Goal: Task Accomplishment & Management: Manage account settings

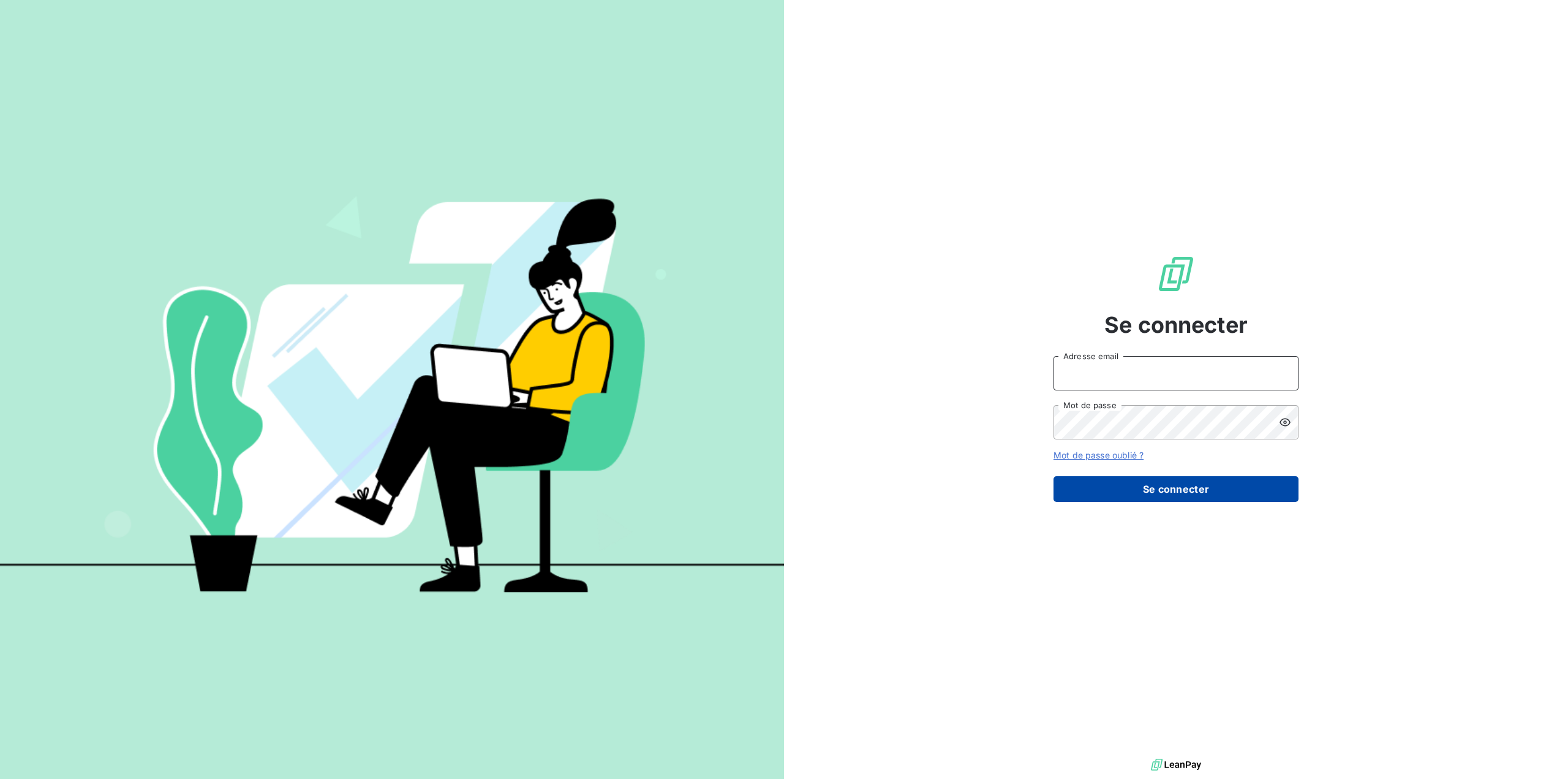
type input "[EMAIL_ADDRESS][DOMAIN_NAME]"
click at [1188, 491] on button "Se connecter" at bounding box center [1176, 489] width 245 height 25
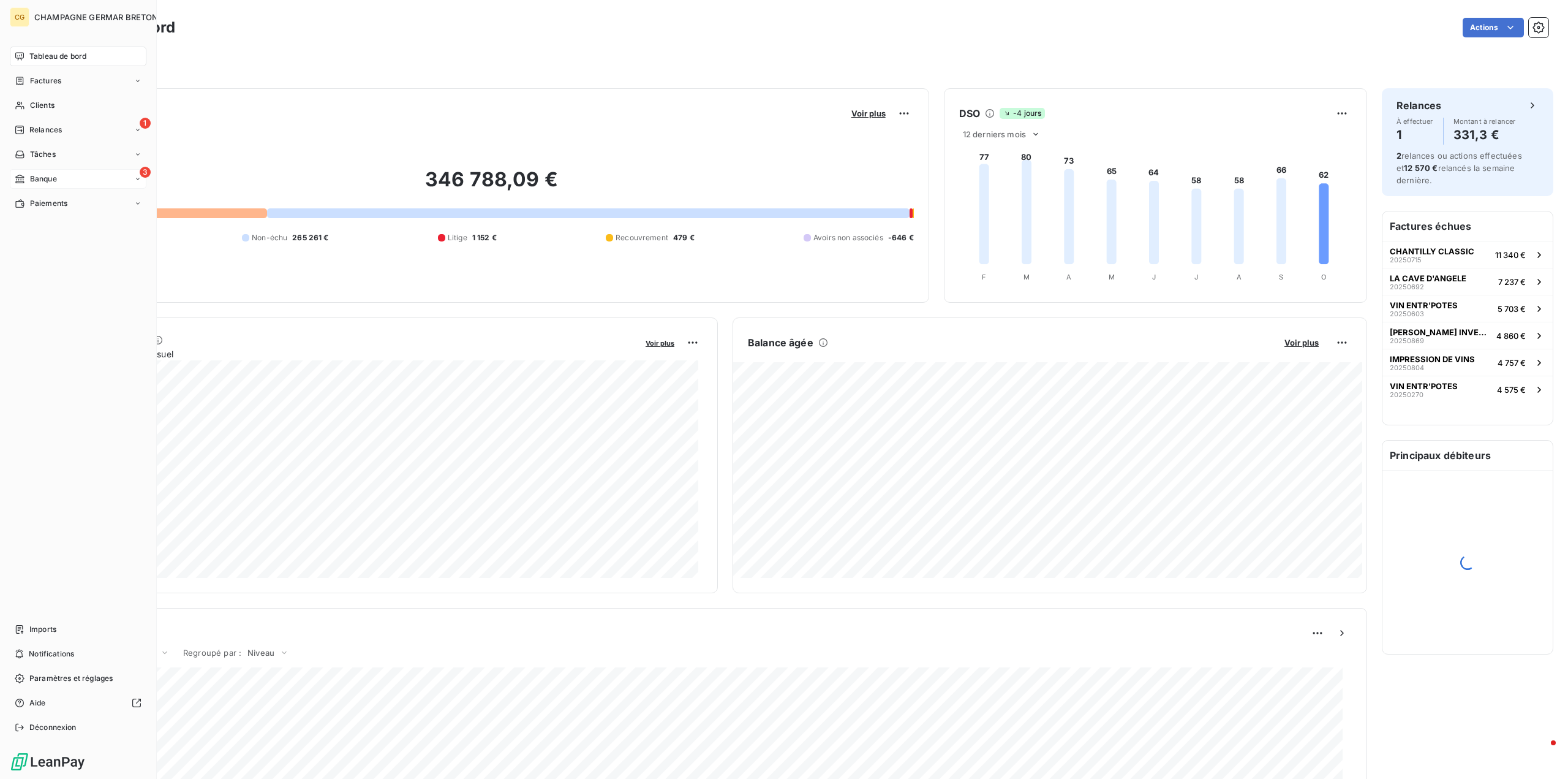
click at [52, 180] on span "Banque" at bounding box center [43, 179] width 27 height 11
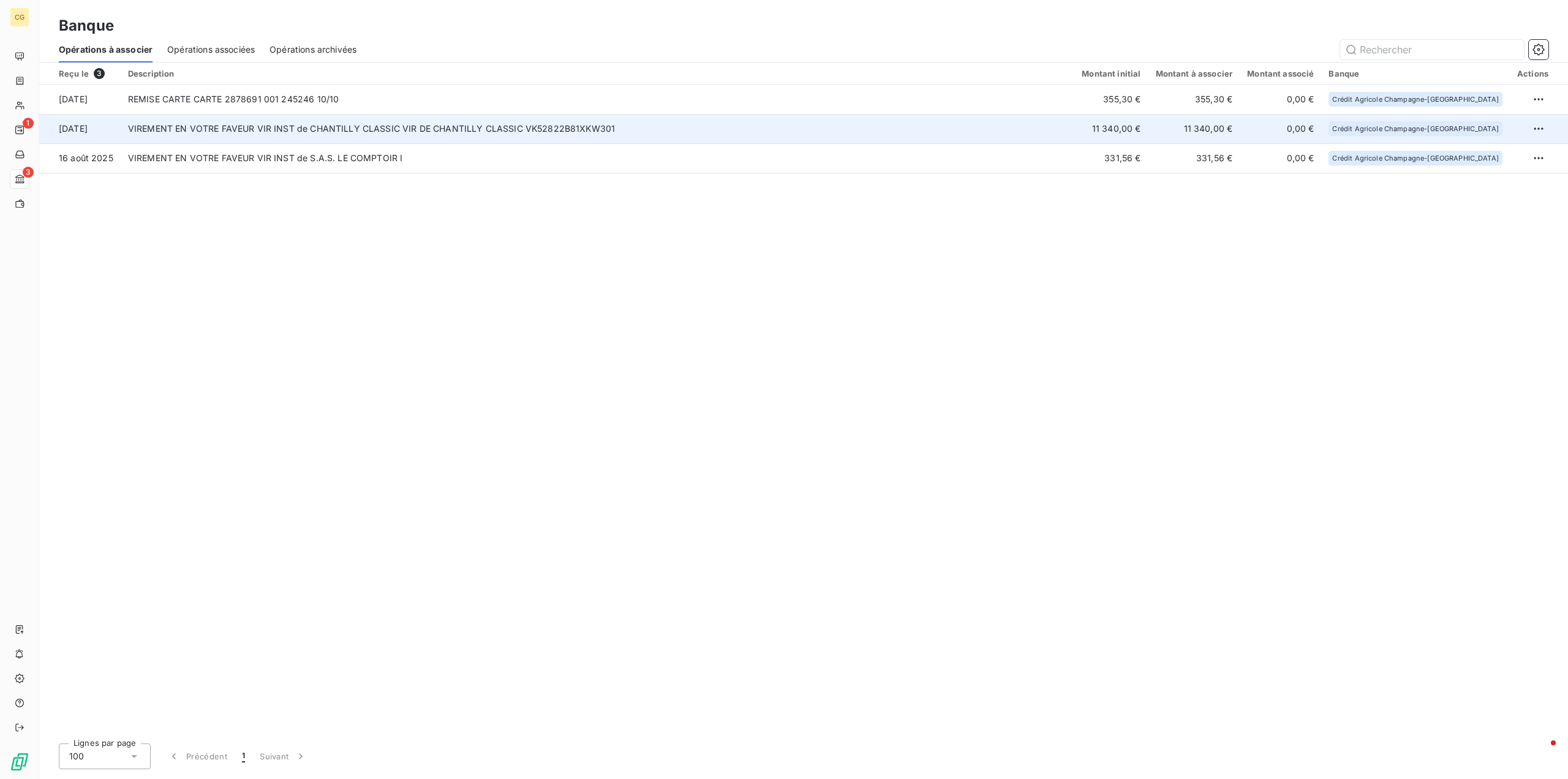
click at [426, 126] on td "VIREMENT EN VOTRE FAVEUR VIR INST de CHANTILLY CLASSIC VIR DE CHANTILLY CLASSIC…" at bounding box center [598, 129] width 953 height 29
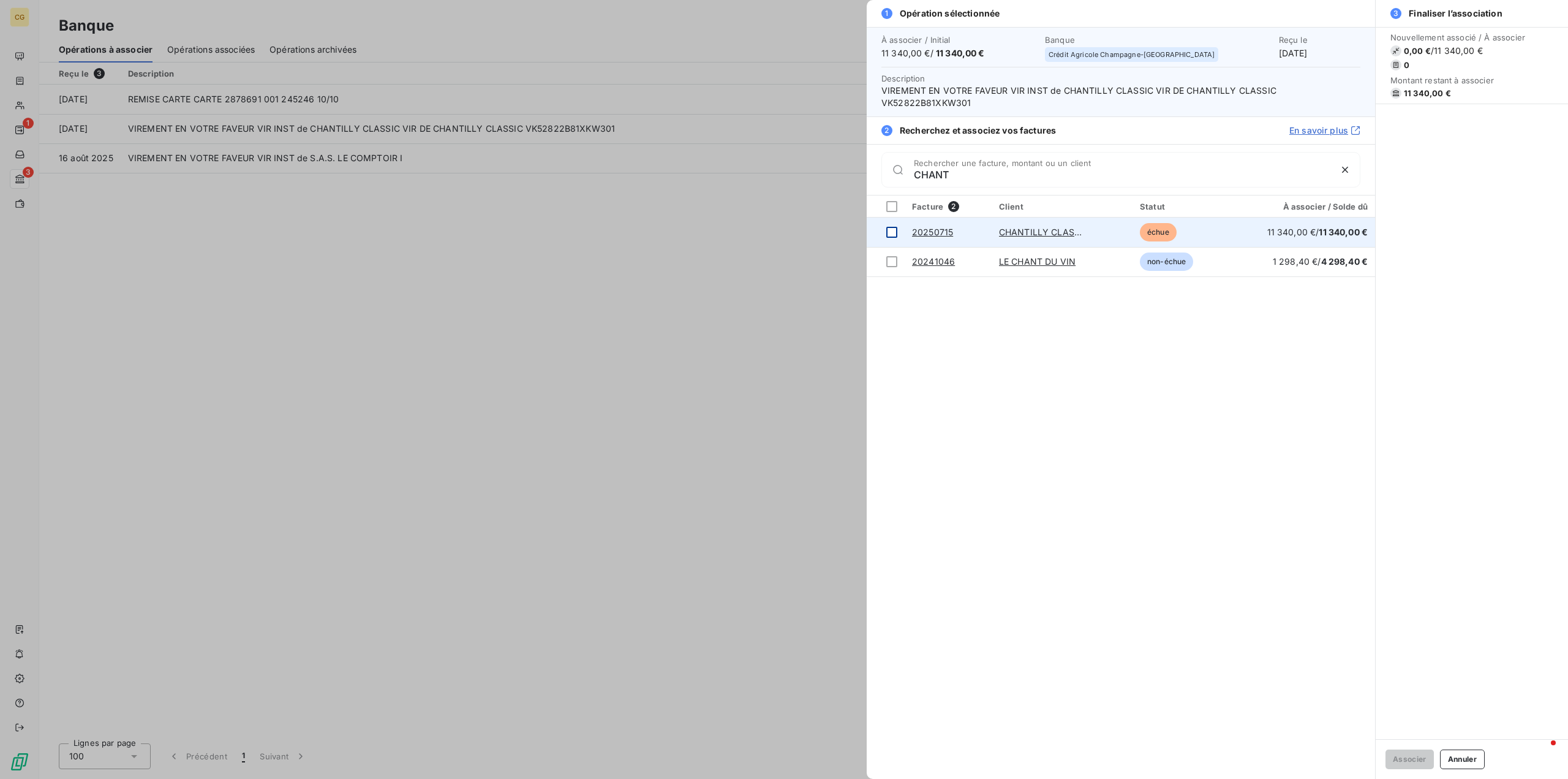
type input "CHANT"
click at [893, 230] on div at bounding box center [892, 232] width 11 height 11
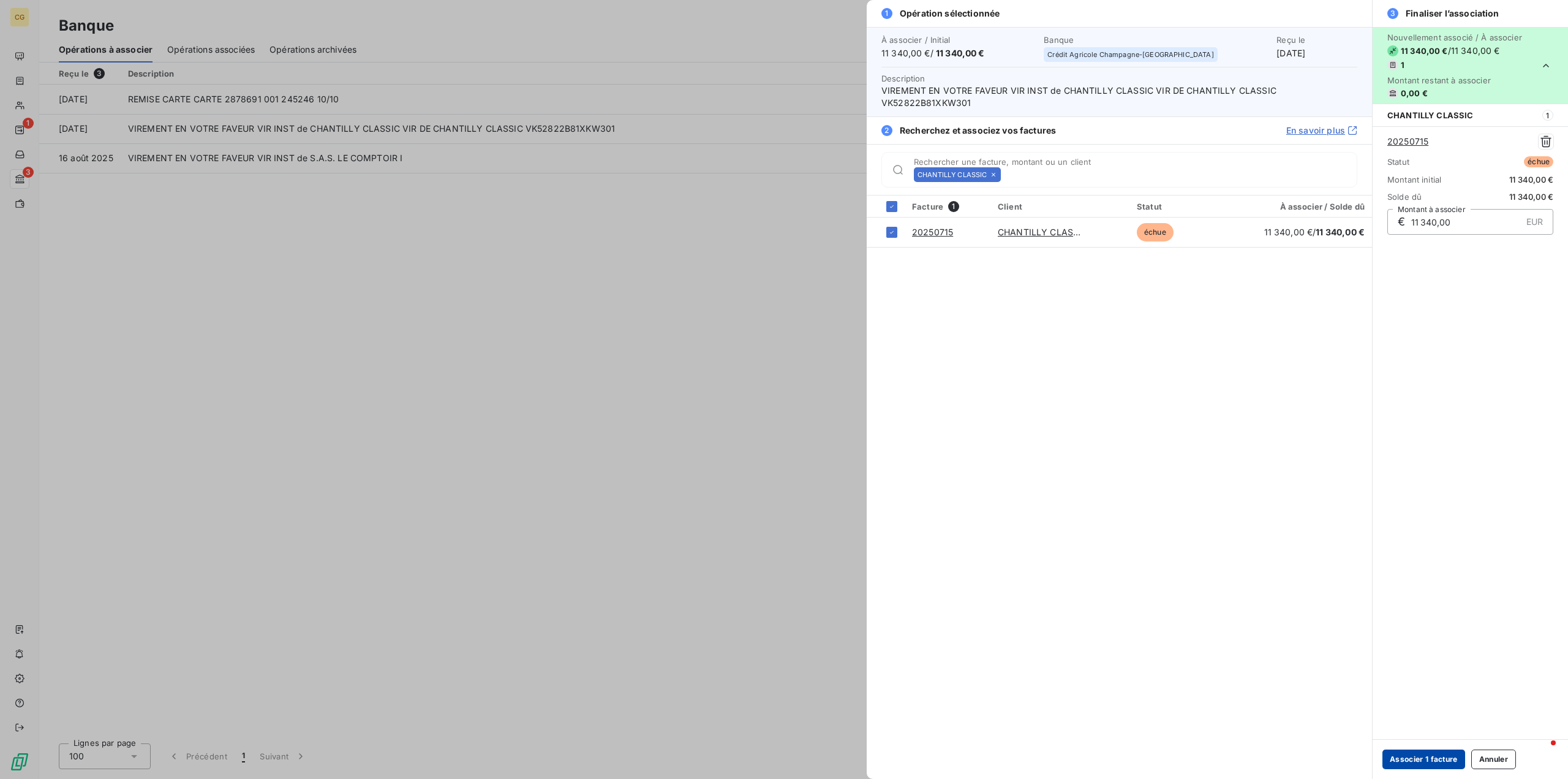
click at [1412, 760] on button "Associer 1 facture" at bounding box center [1423, 758] width 82 height 19
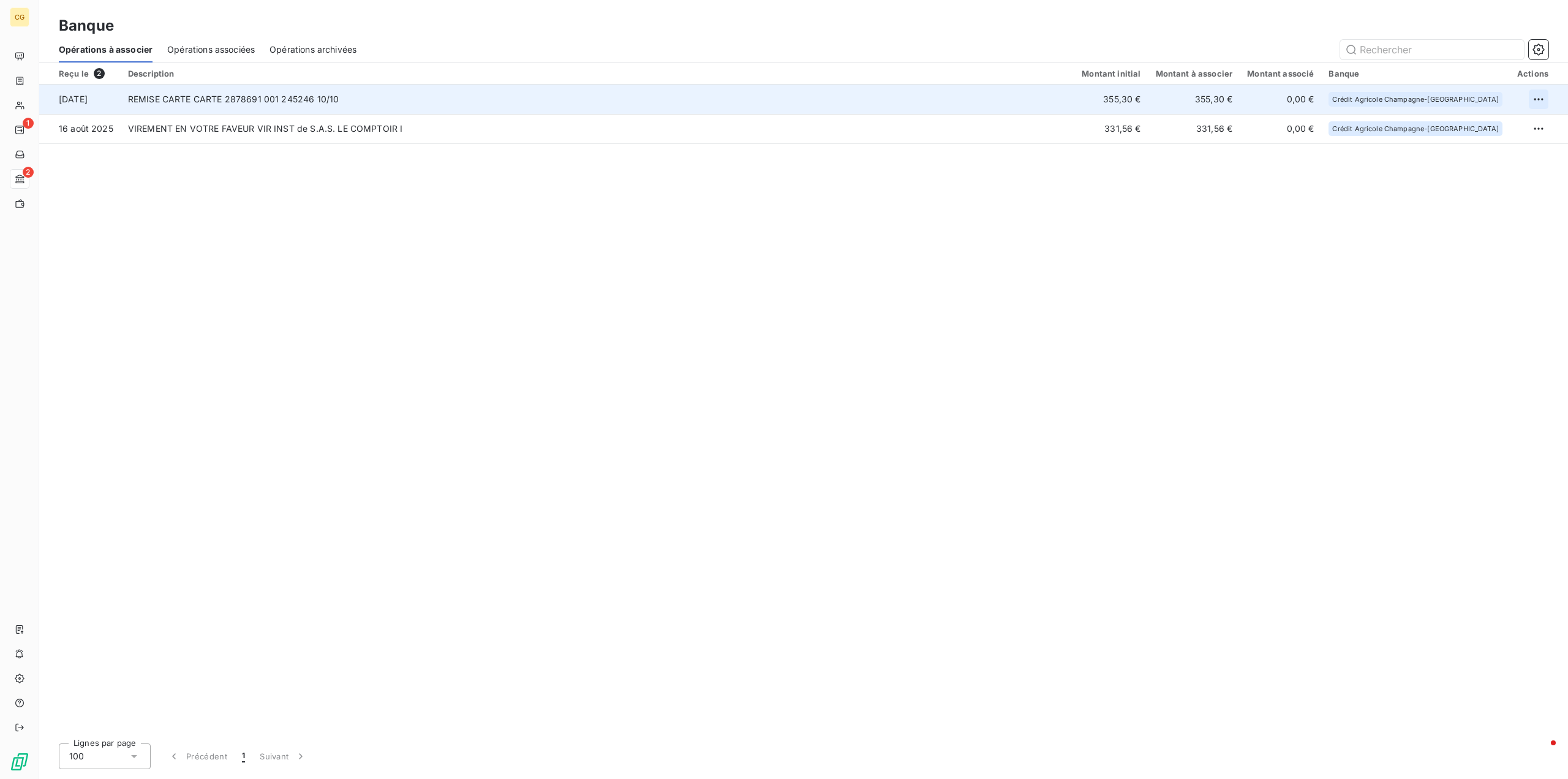
click at [1543, 99] on html "CG 1 2 Banque Opérations à associer Opérations associées Opérations archivées R…" at bounding box center [784, 389] width 1568 height 779
click at [1508, 126] on div "Archiver l’opération" at bounding box center [1496, 126] width 94 height 19
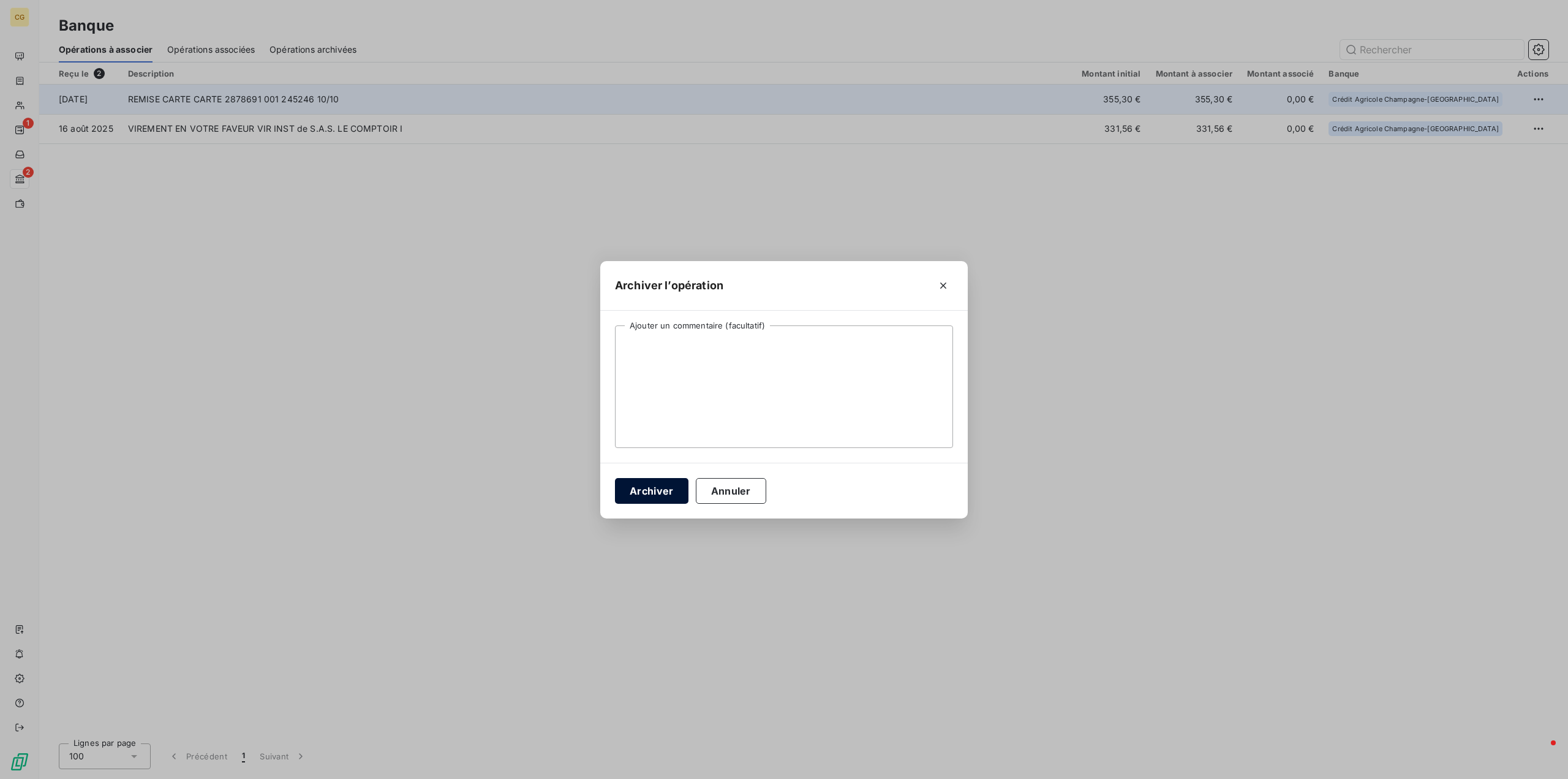
click at [659, 492] on button "Archiver" at bounding box center [651, 490] width 73 height 25
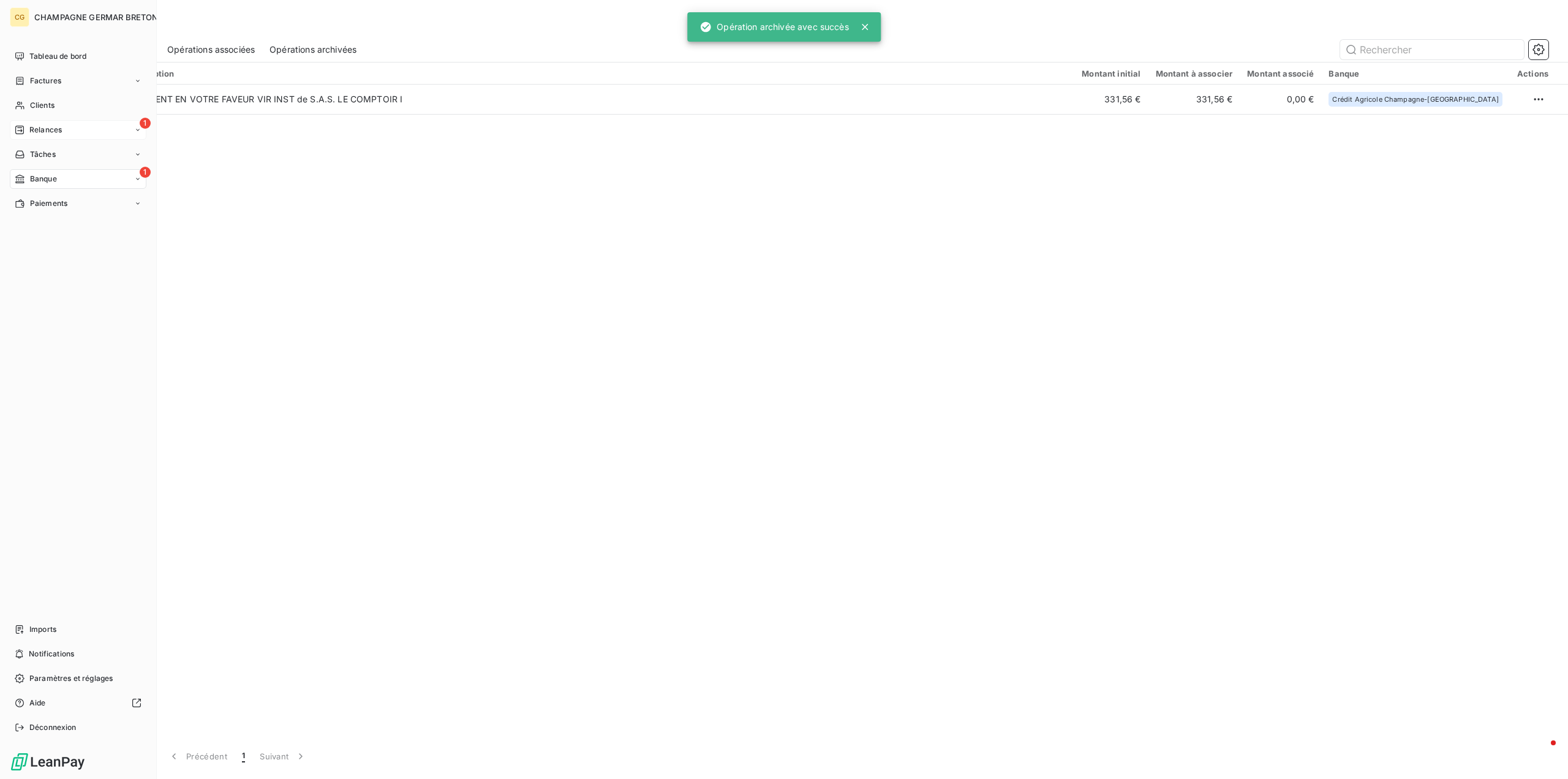
click at [28, 130] on div "Relances" at bounding box center [38, 129] width 47 height 11
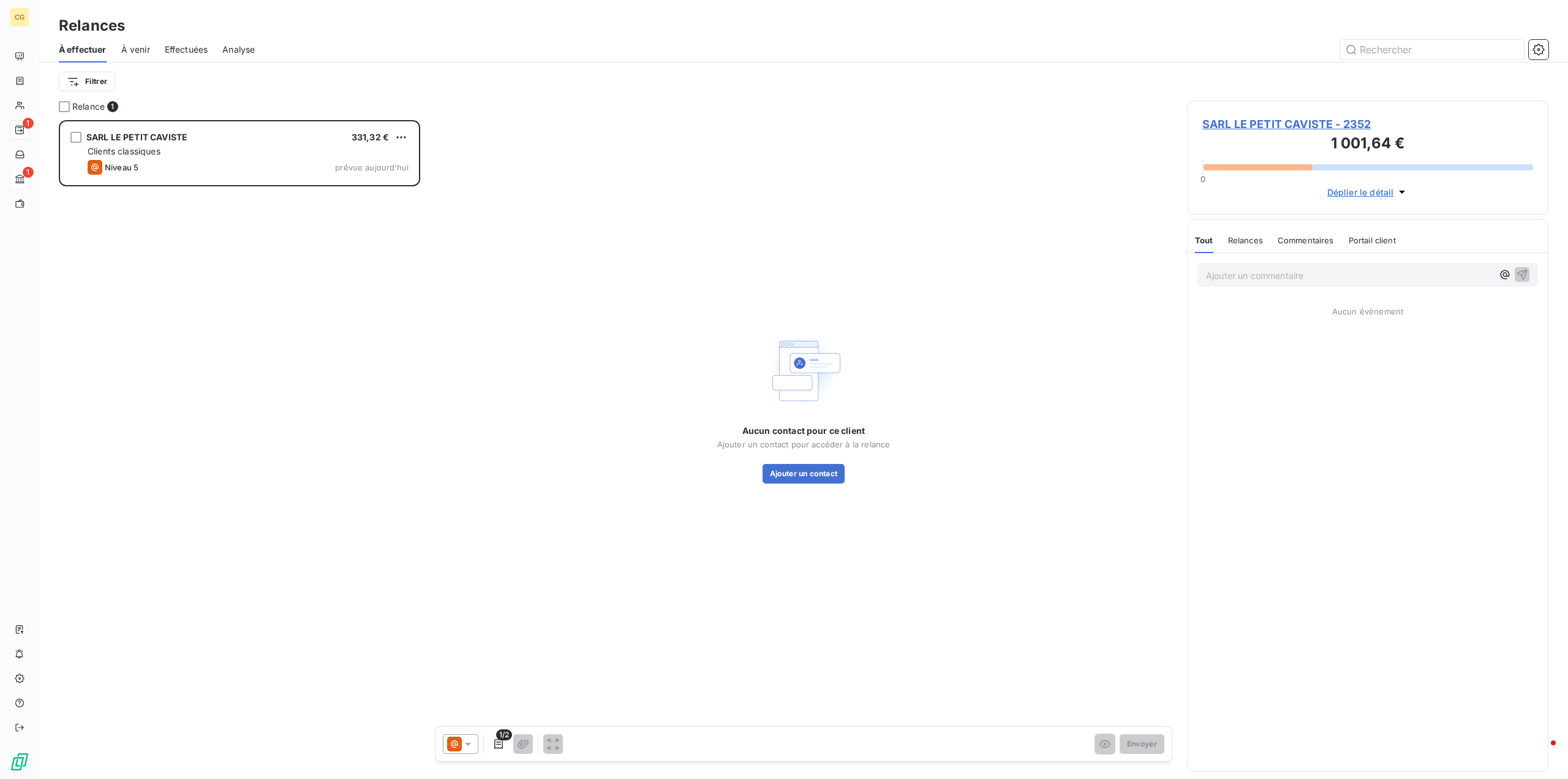
scroll to position [650, 352]
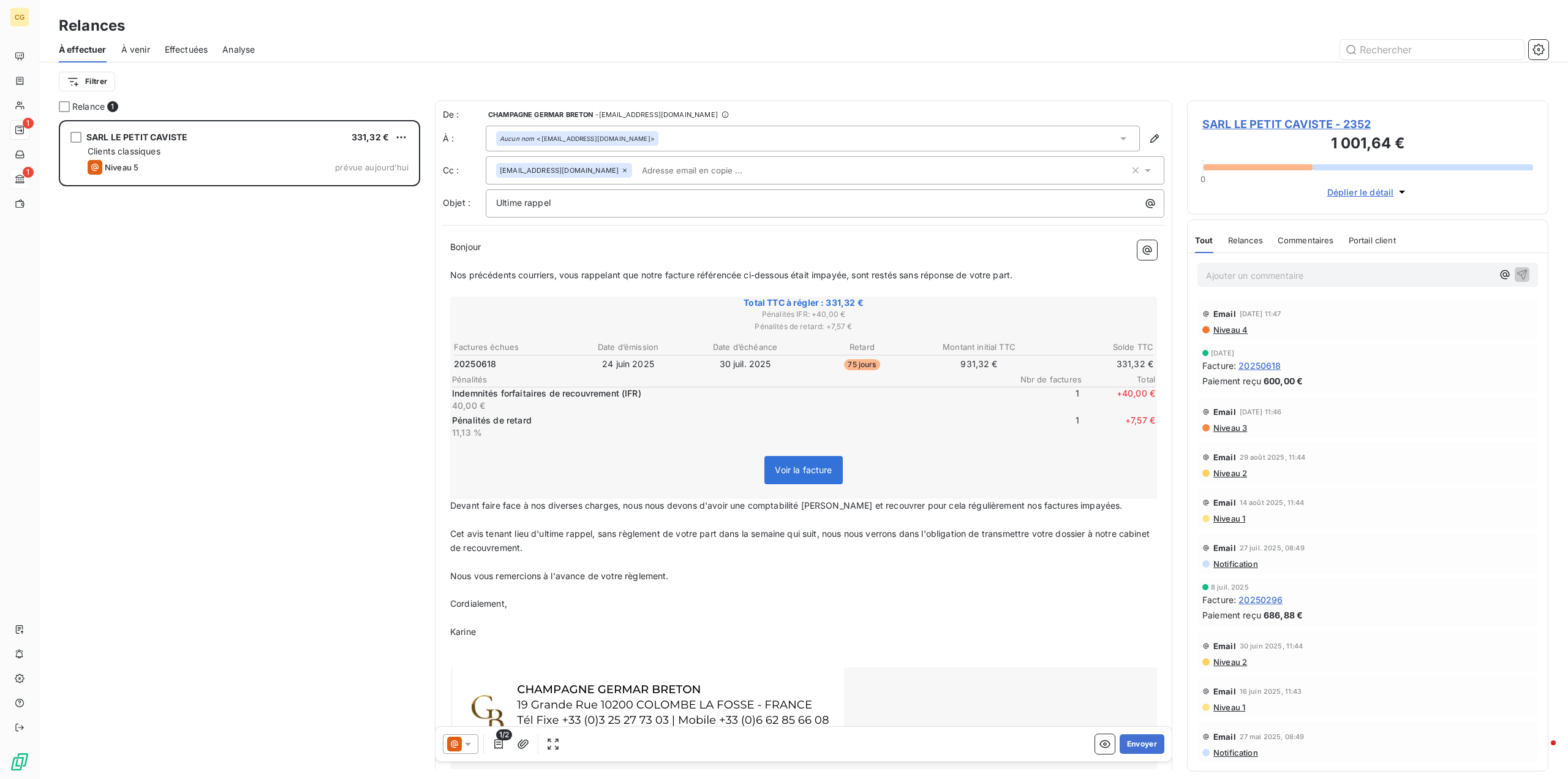
click at [806, 469] on span "Voir la facture" at bounding box center [803, 470] width 57 height 11
click at [1275, 123] on span "SARL LE PETIT CAVISTE - 2352" at bounding box center [1367, 123] width 330 height 16
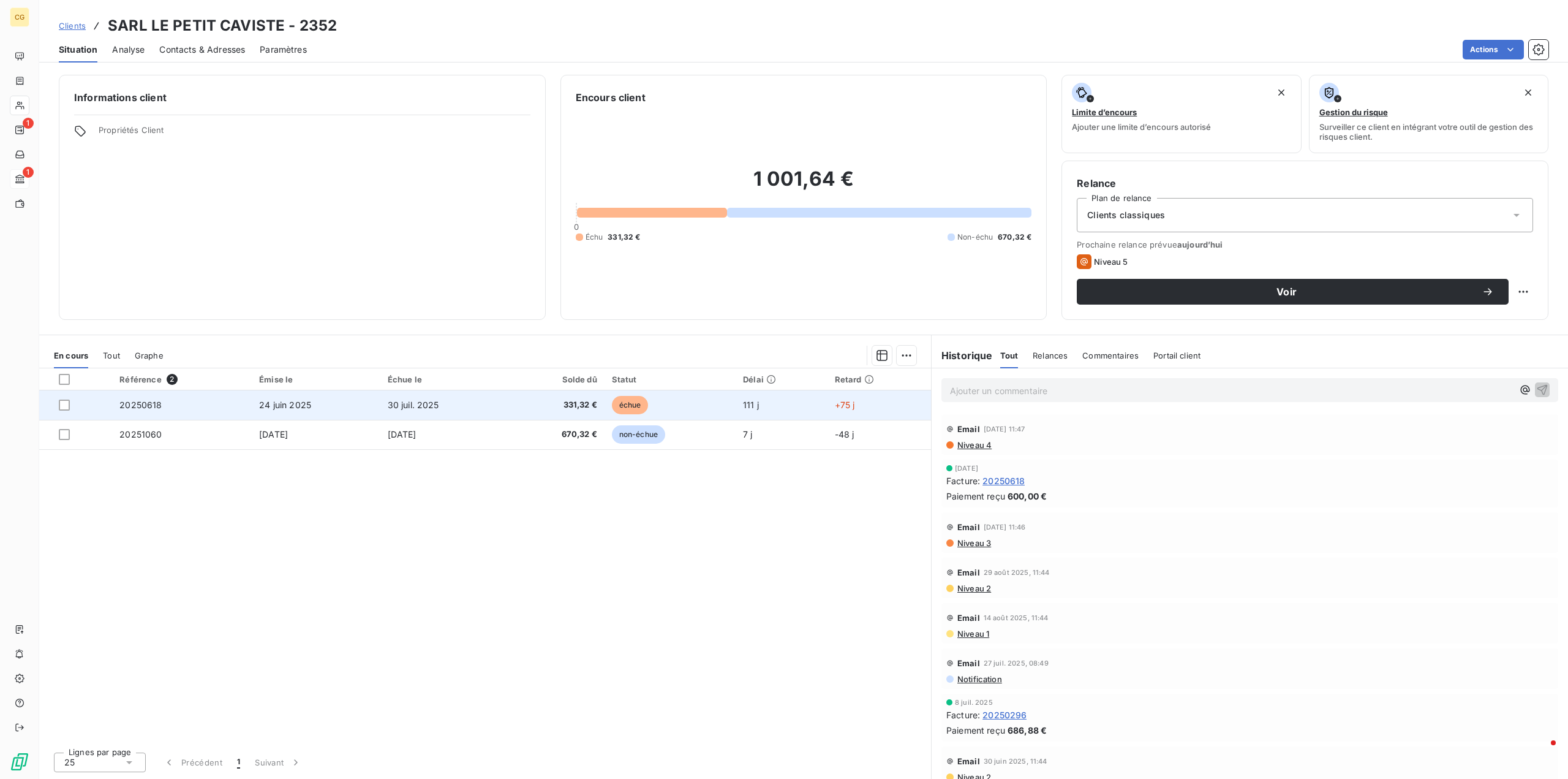
click at [407, 402] on span "30 juil. 2025" at bounding box center [413, 405] width 52 height 11
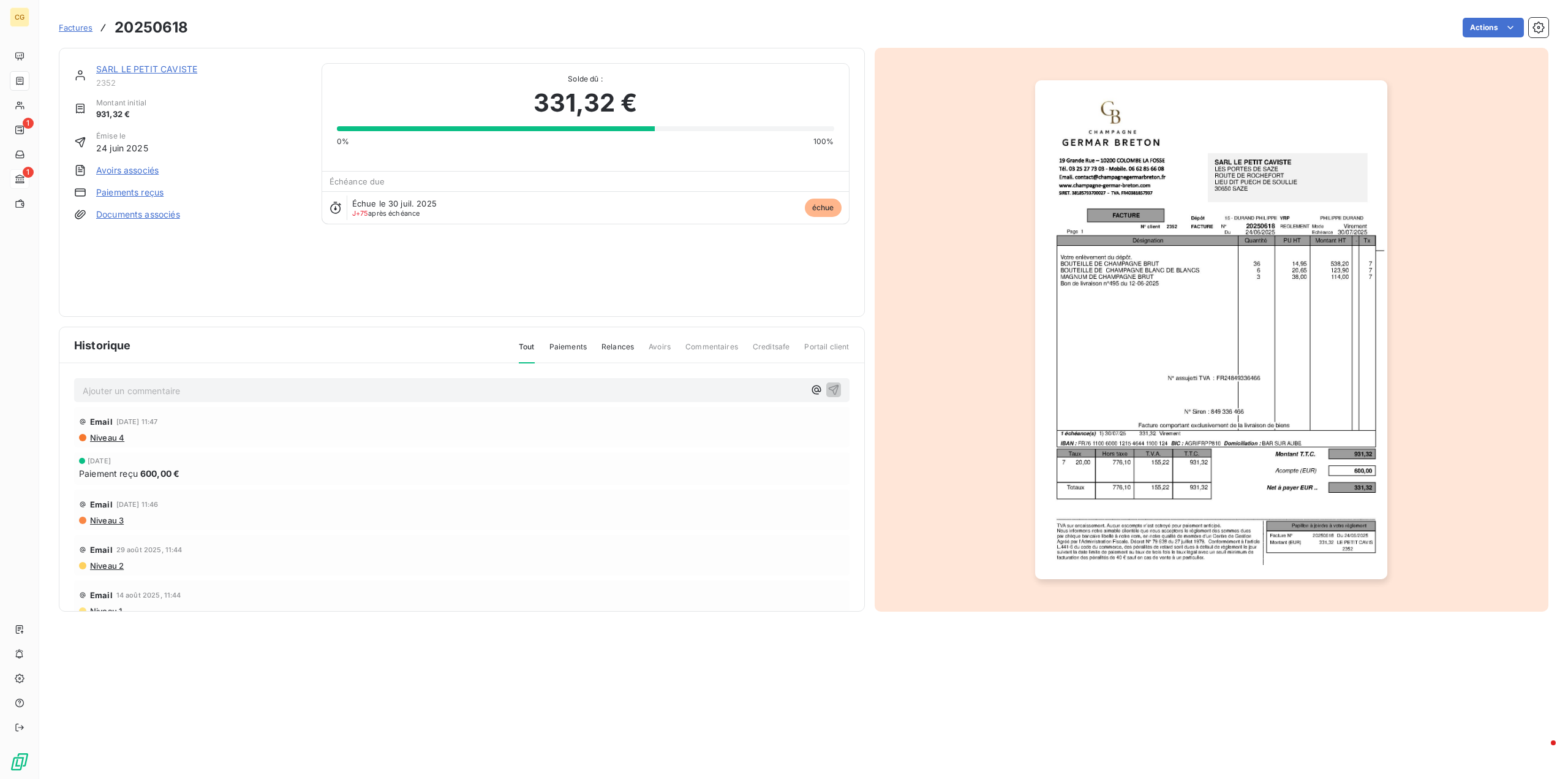
click at [158, 68] on link "SARL LE PETIT CAVISTE" at bounding box center [146, 69] width 101 height 11
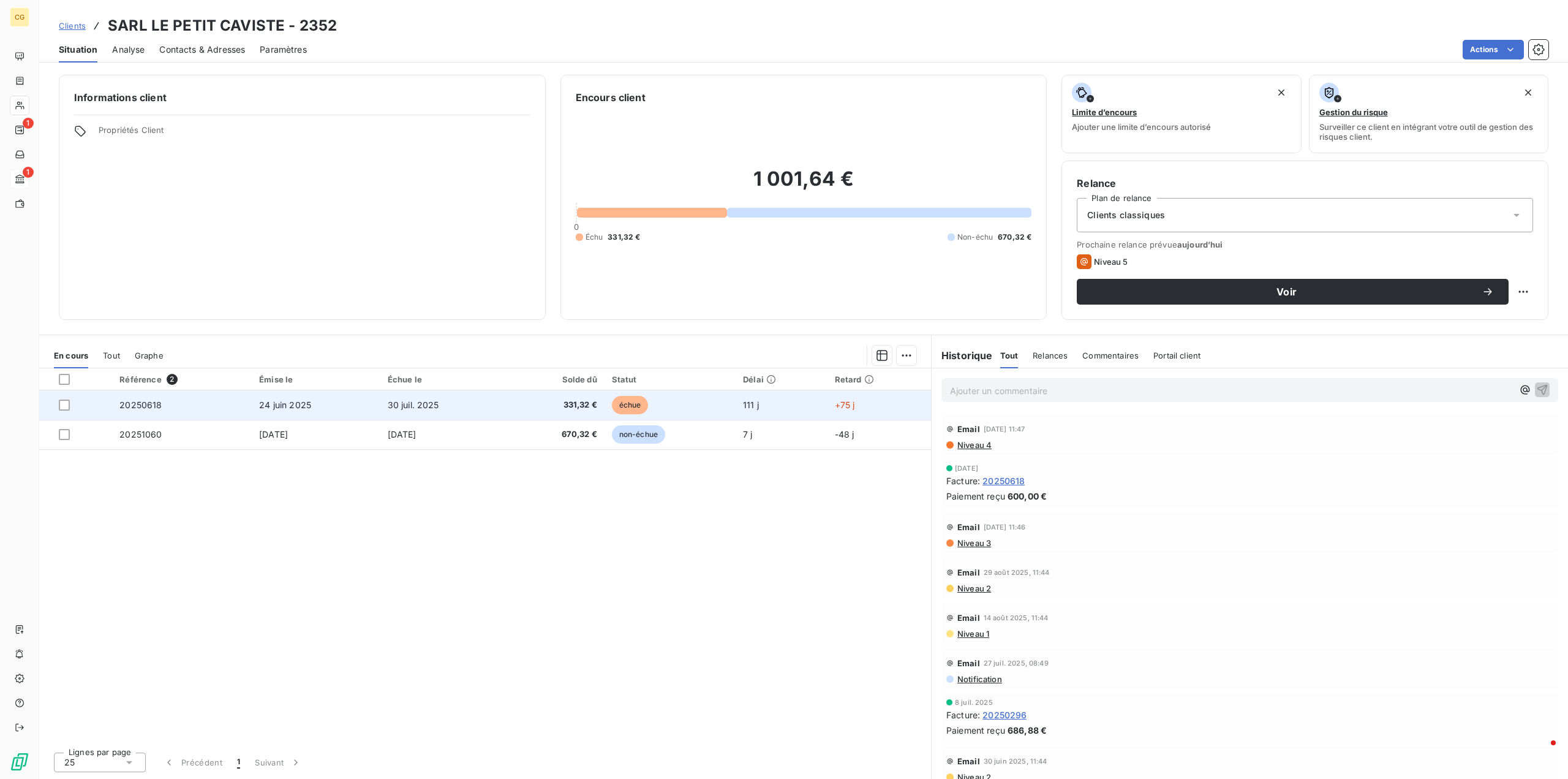
click at [568, 401] on span "331,32 €" at bounding box center [555, 405] width 82 height 12
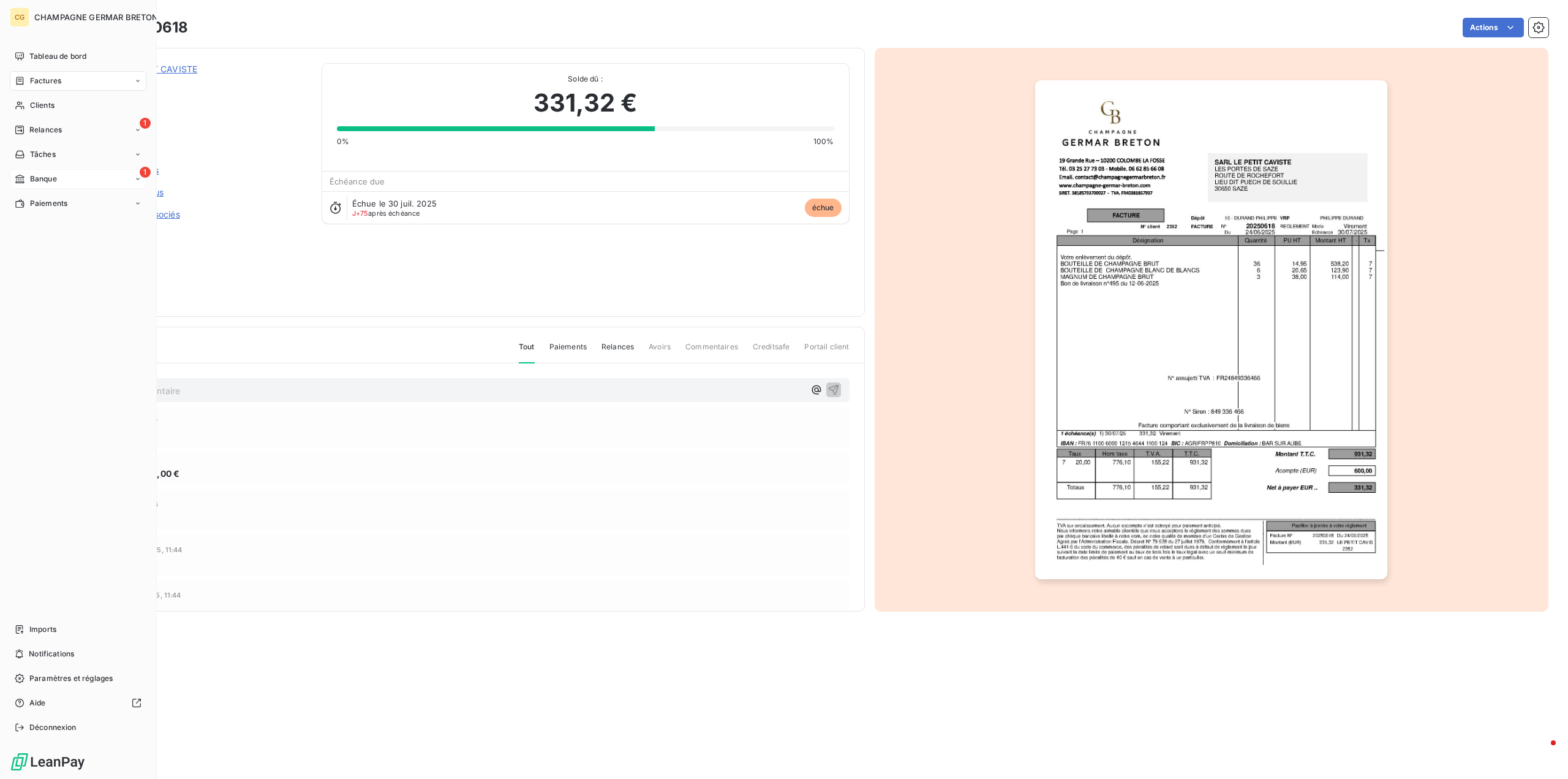
click at [32, 80] on span "Factures" at bounding box center [45, 81] width 32 height 11
click at [47, 80] on span "Factures" at bounding box center [45, 81] width 32 height 11
click at [53, 103] on span "Factures" at bounding box center [45, 106] width 32 height 11
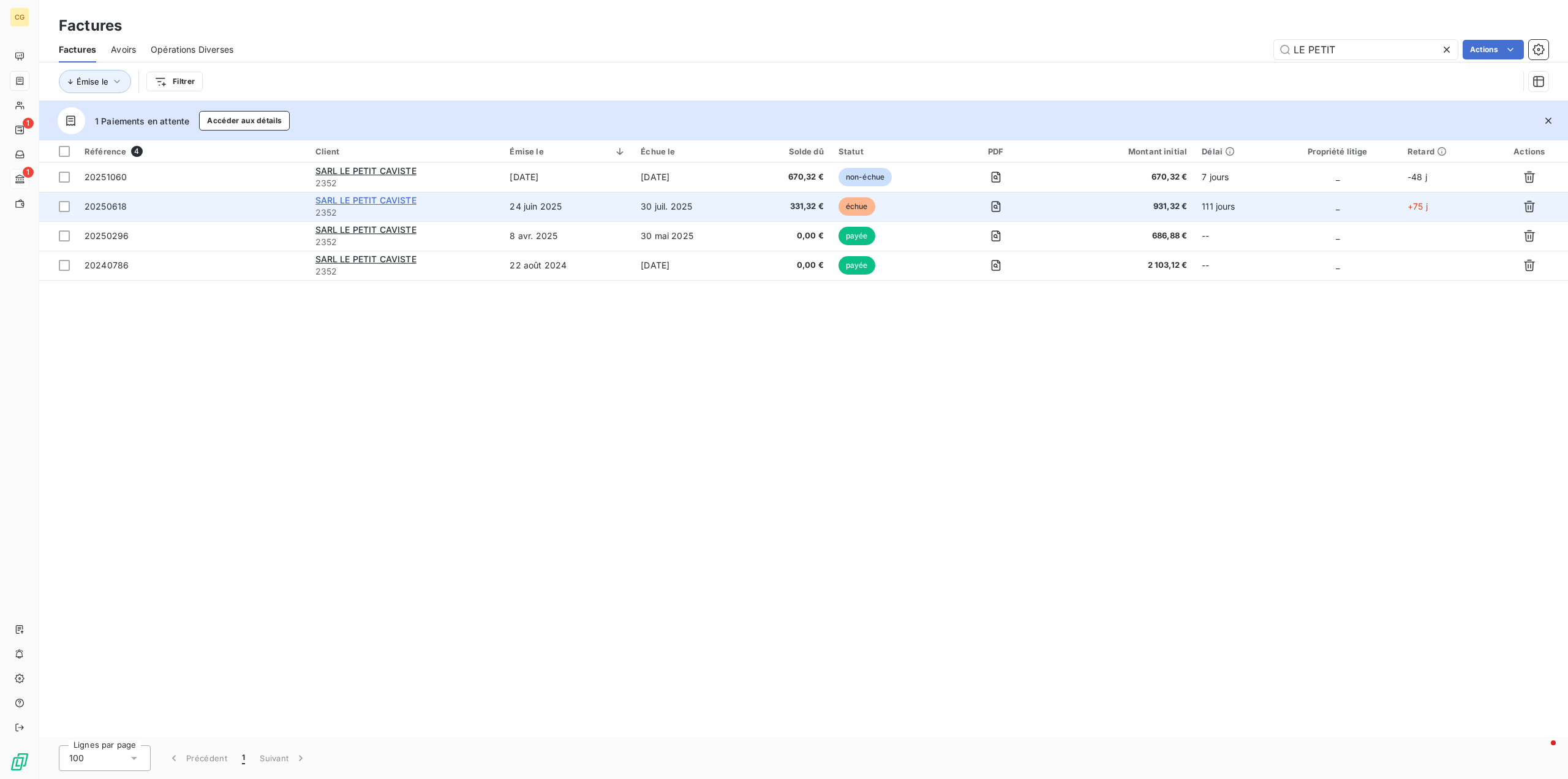
type input "LE PETIT"
click at [387, 198] on span "SARL LE PETIT CAVISTE" at bounding box center [366, 200] width 101 height 11
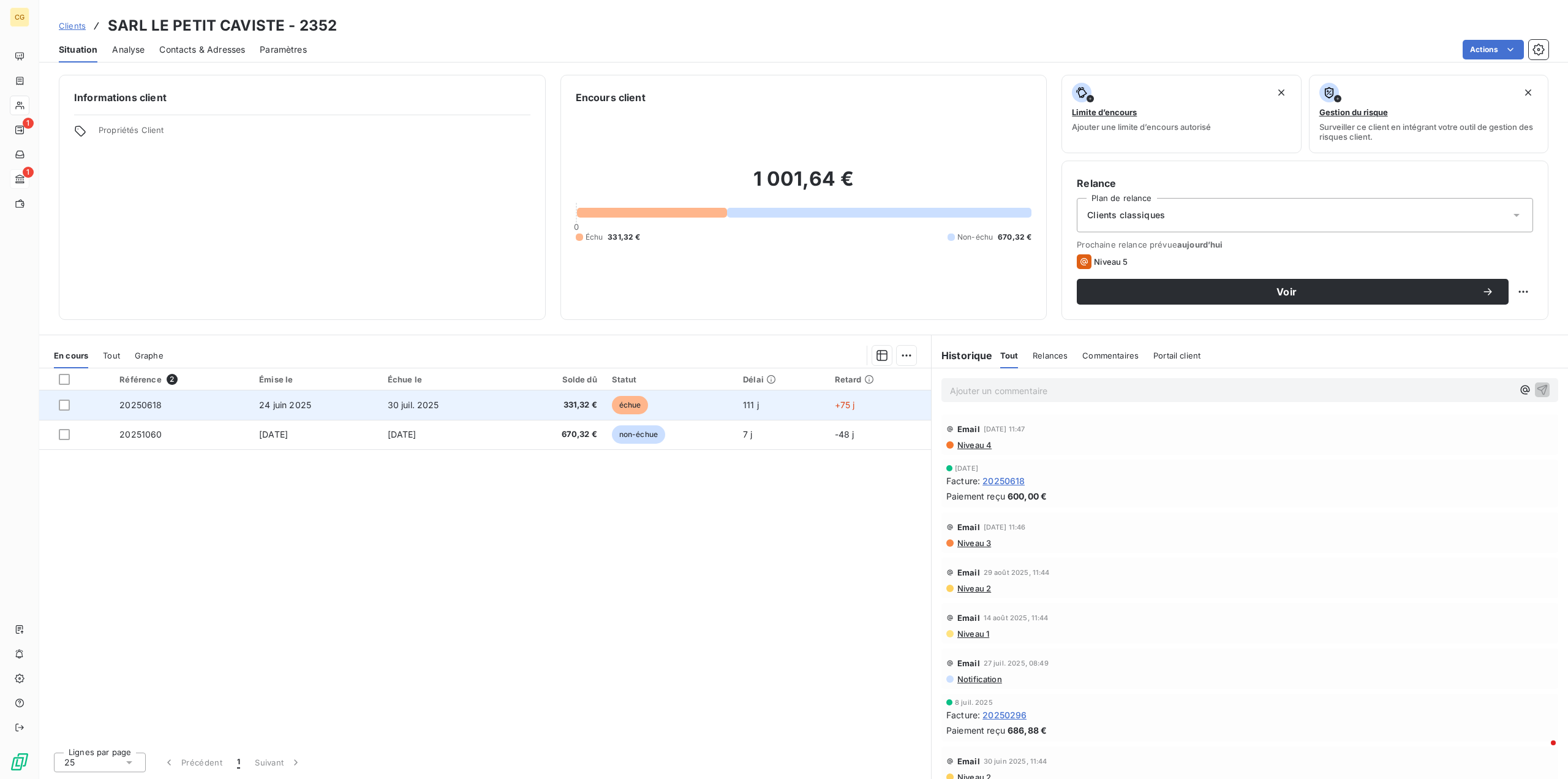
click at [585, 405] on span "331,32 €" at bounding box center [555, 405] width 82 height 12
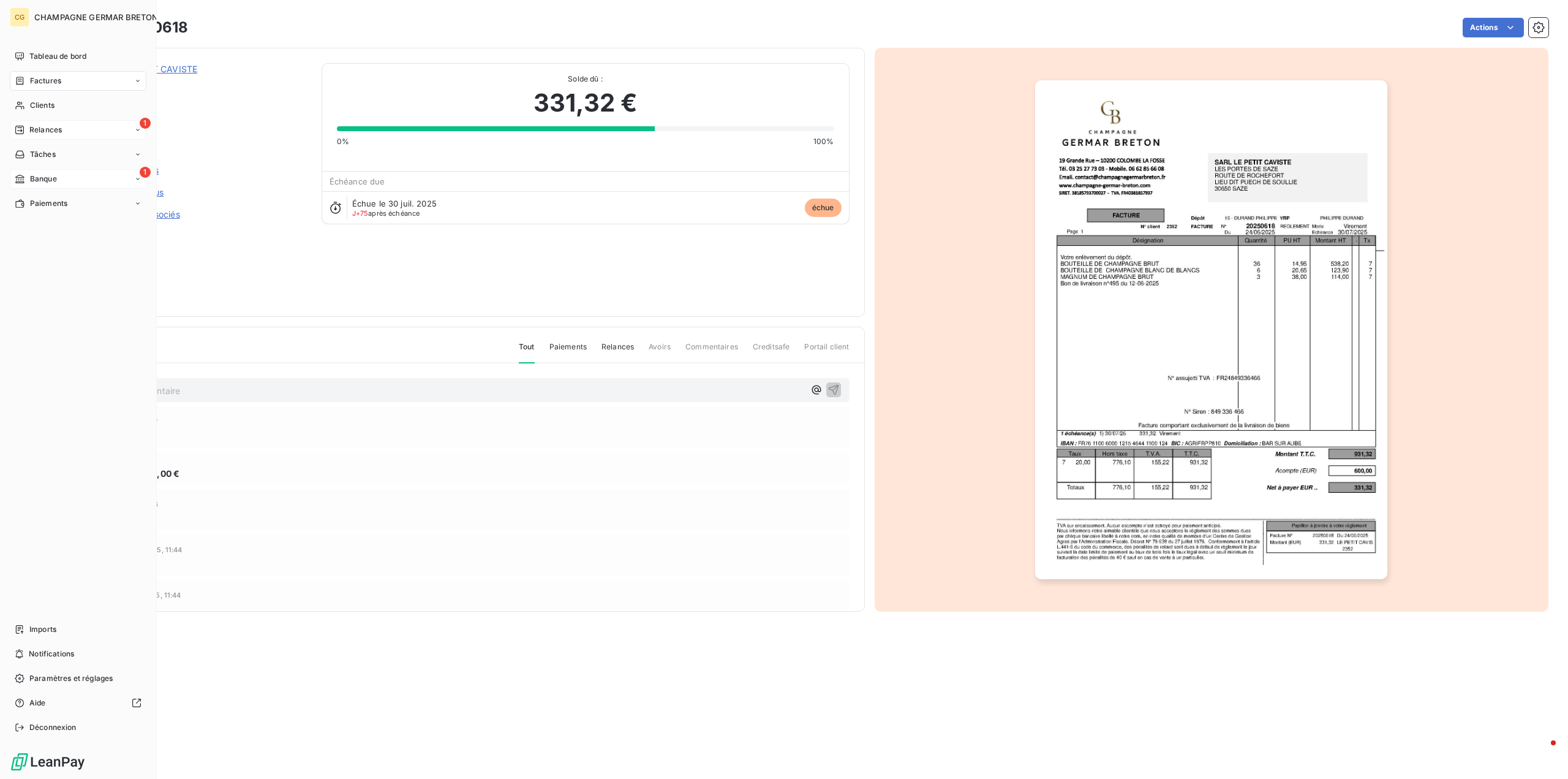
click at [35, 128] on span "Relances" at bounding box center [45, 129] width 32 height 11
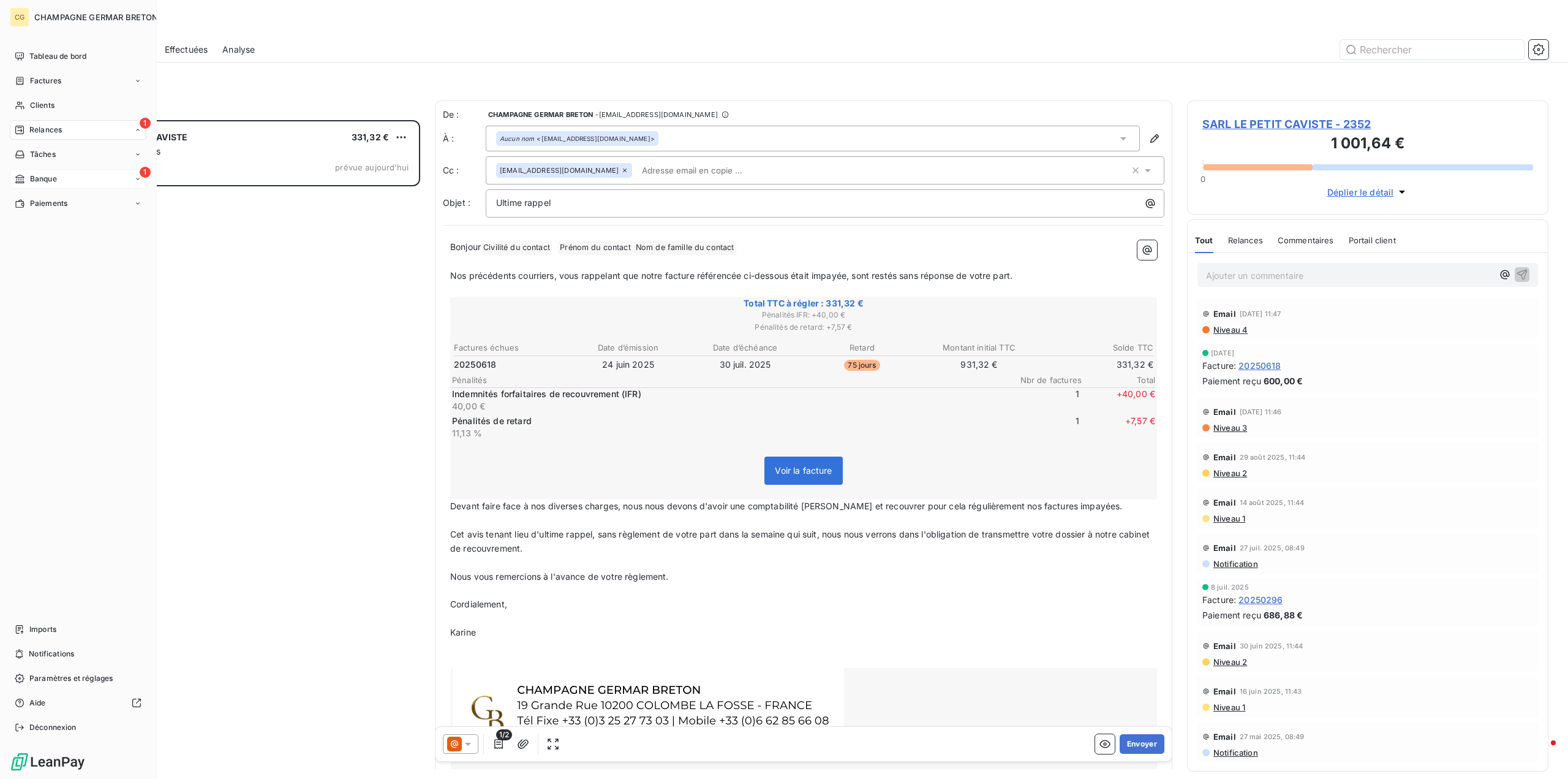
scroll to position [650, 352]
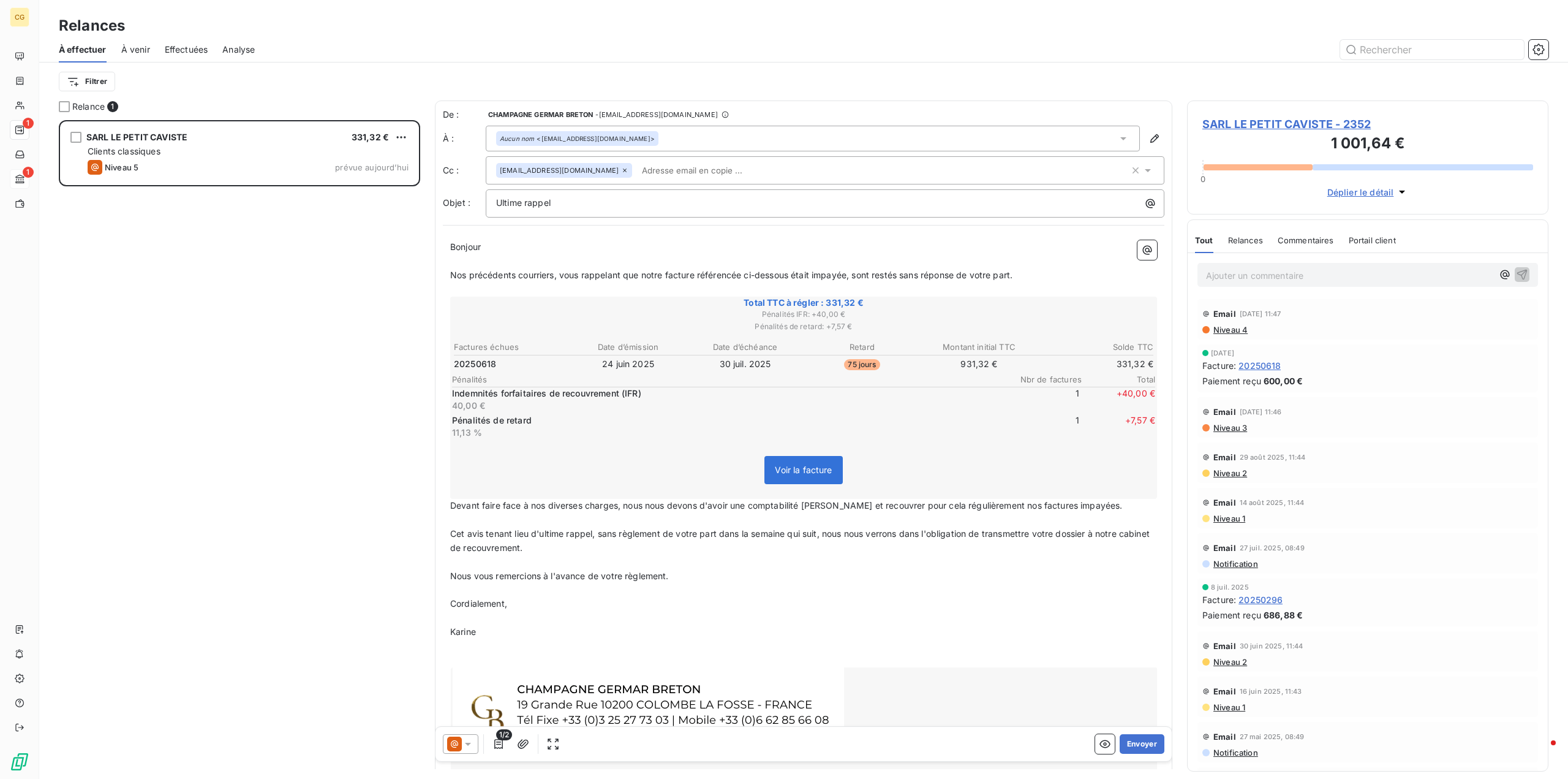
click at [802, 476] on span "Voir la facture" at bounding box center [802, 470] width 78 height 29
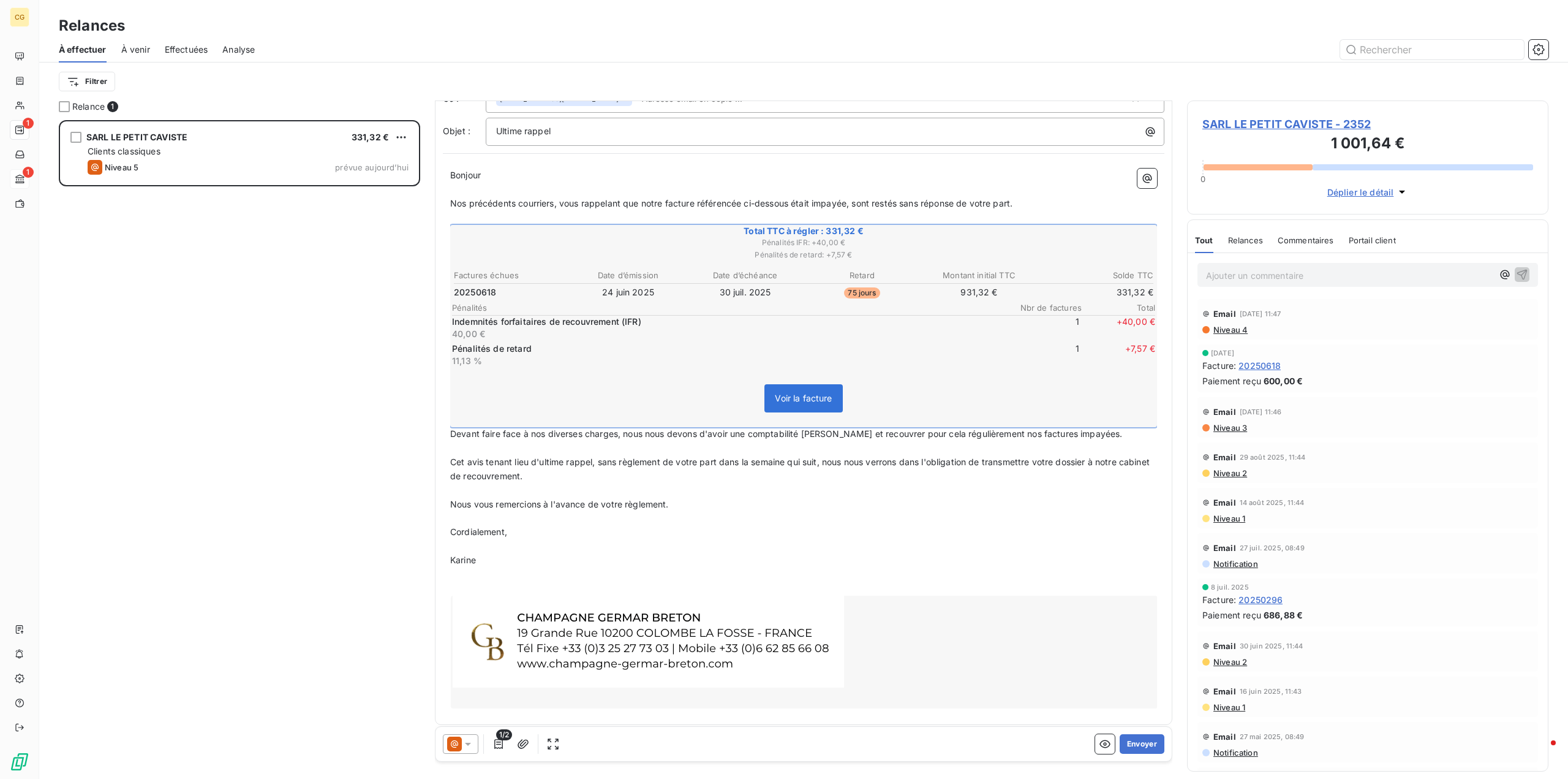
scroll to position [79, 0]
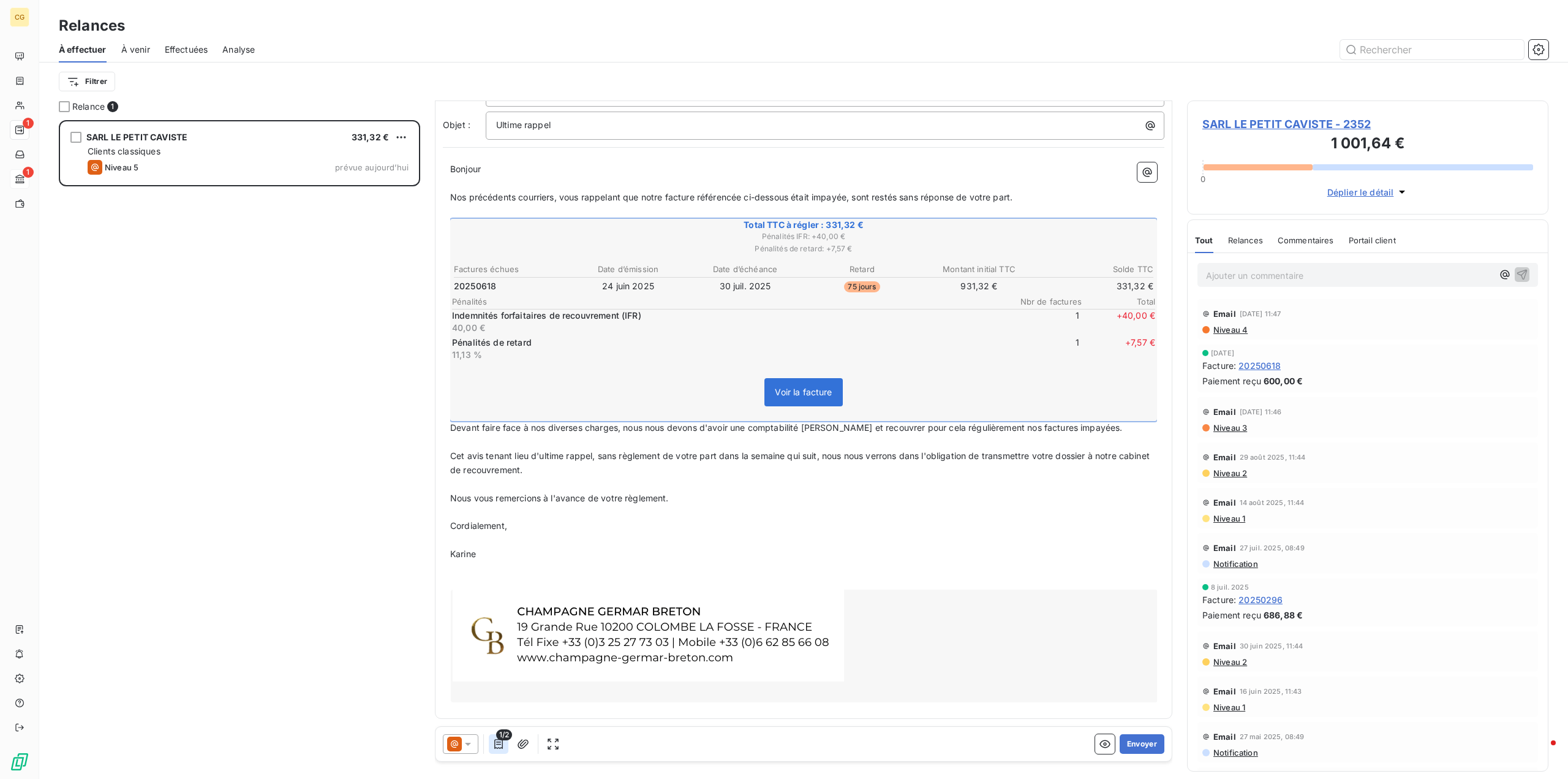
click at [498, 740] on icon "button" at bounding box center [498, 744] width 12 height 12
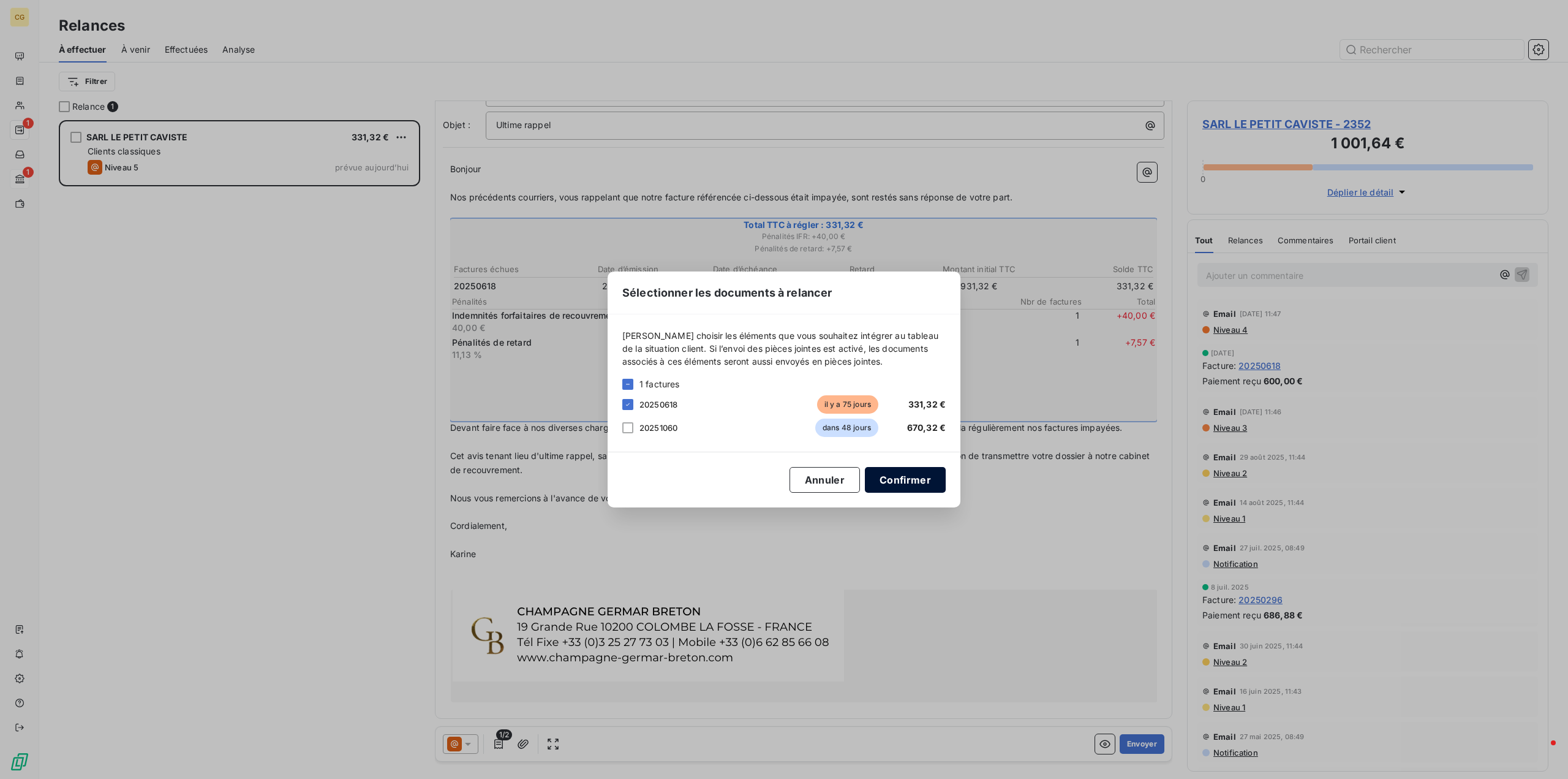
click at [916, 480] on button "Confirmer" at bounding box center [905, 479] width 81 height 25
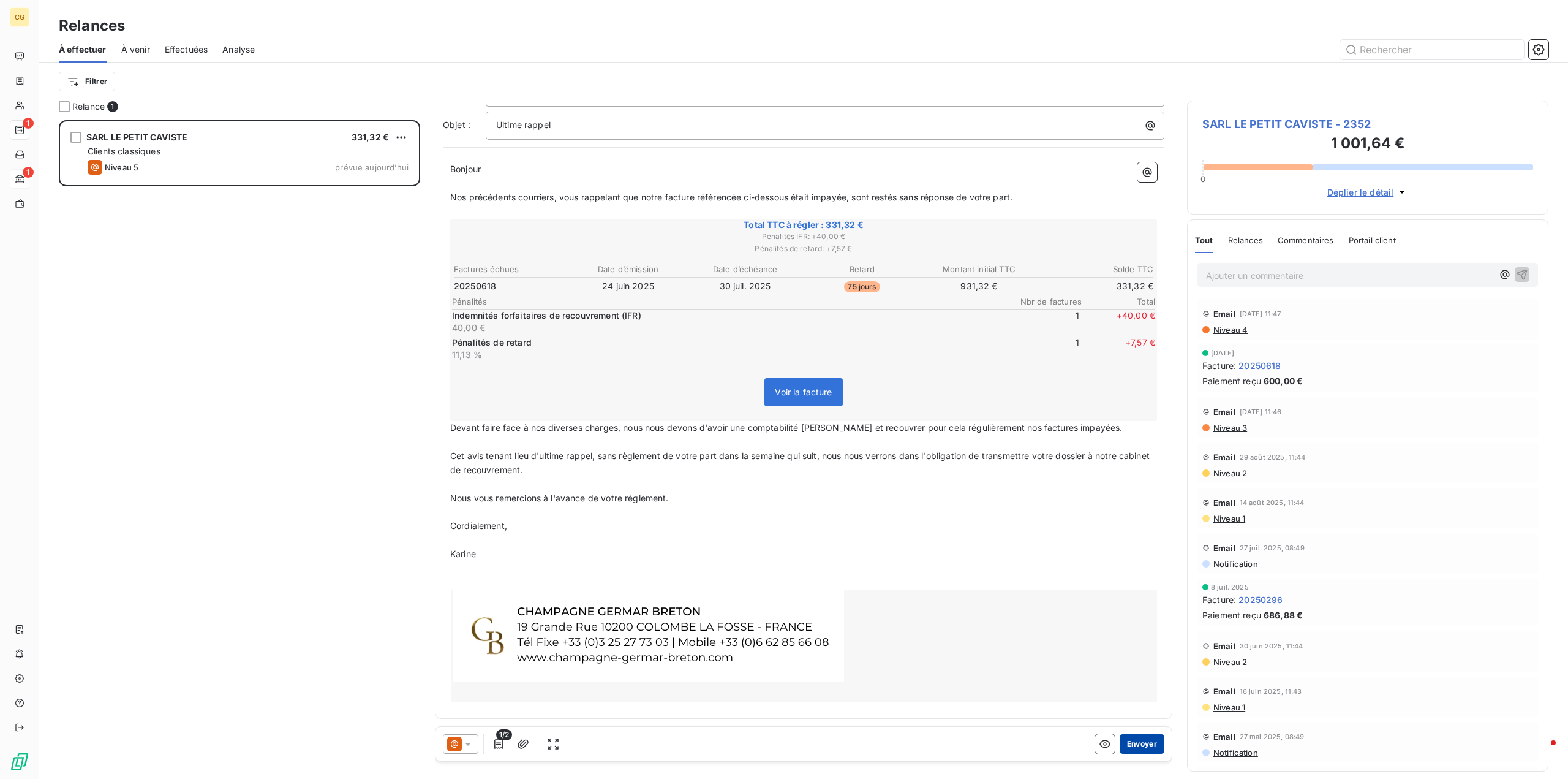
click at [1134, 744] on button "Envoyer" at bounding box center [1142, 744] width 45 height 19
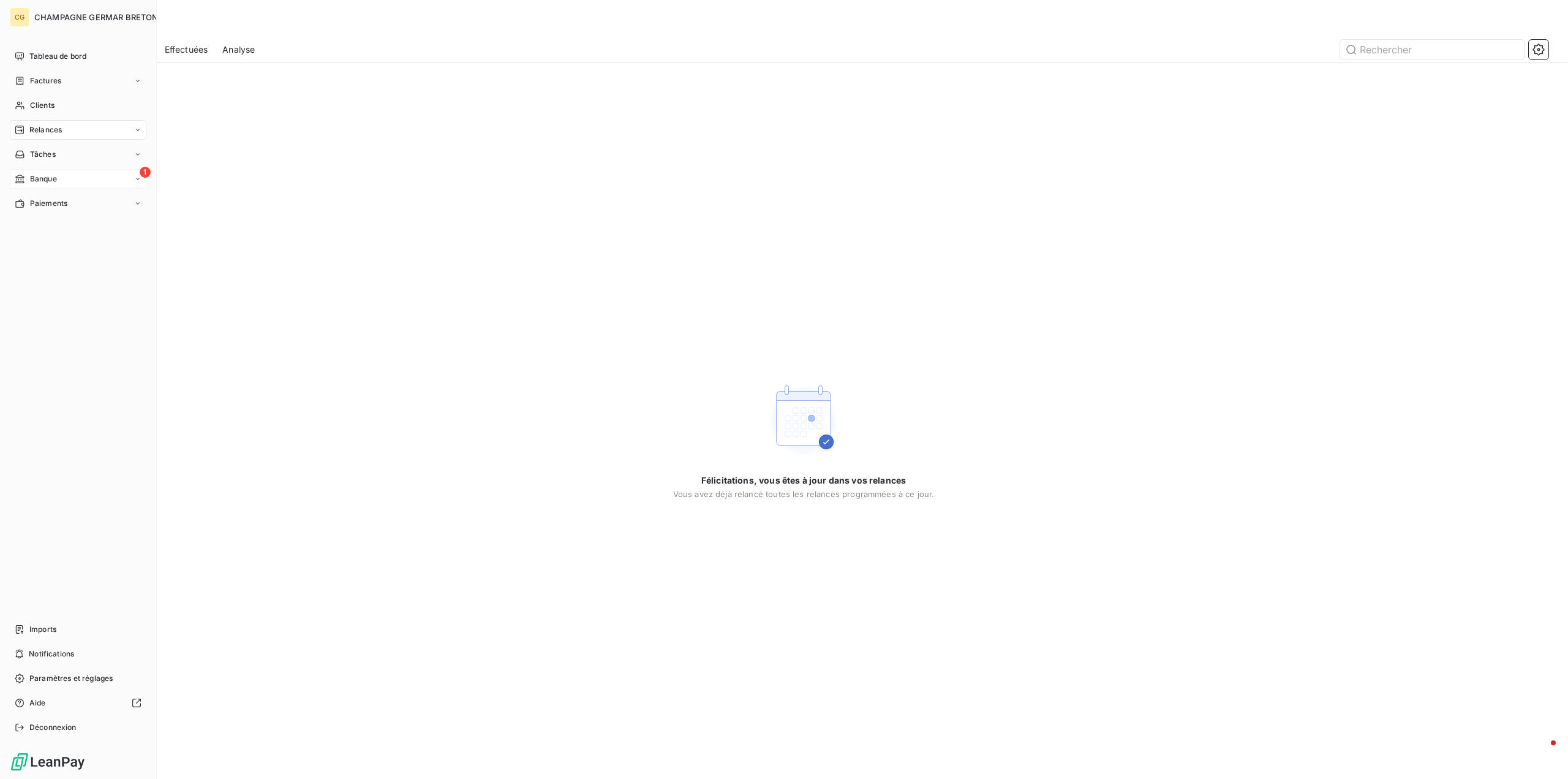
click at [55, 132] on span "Relances" at bounding box center [45, 129] width 32 height 11
click at [79, 154] on div "À effectuer" at bounding box center [85, 154] width 122 height 19
click at [47, 152] on span "À effectuer" at bounding box center [49, 154] width 40 height 11
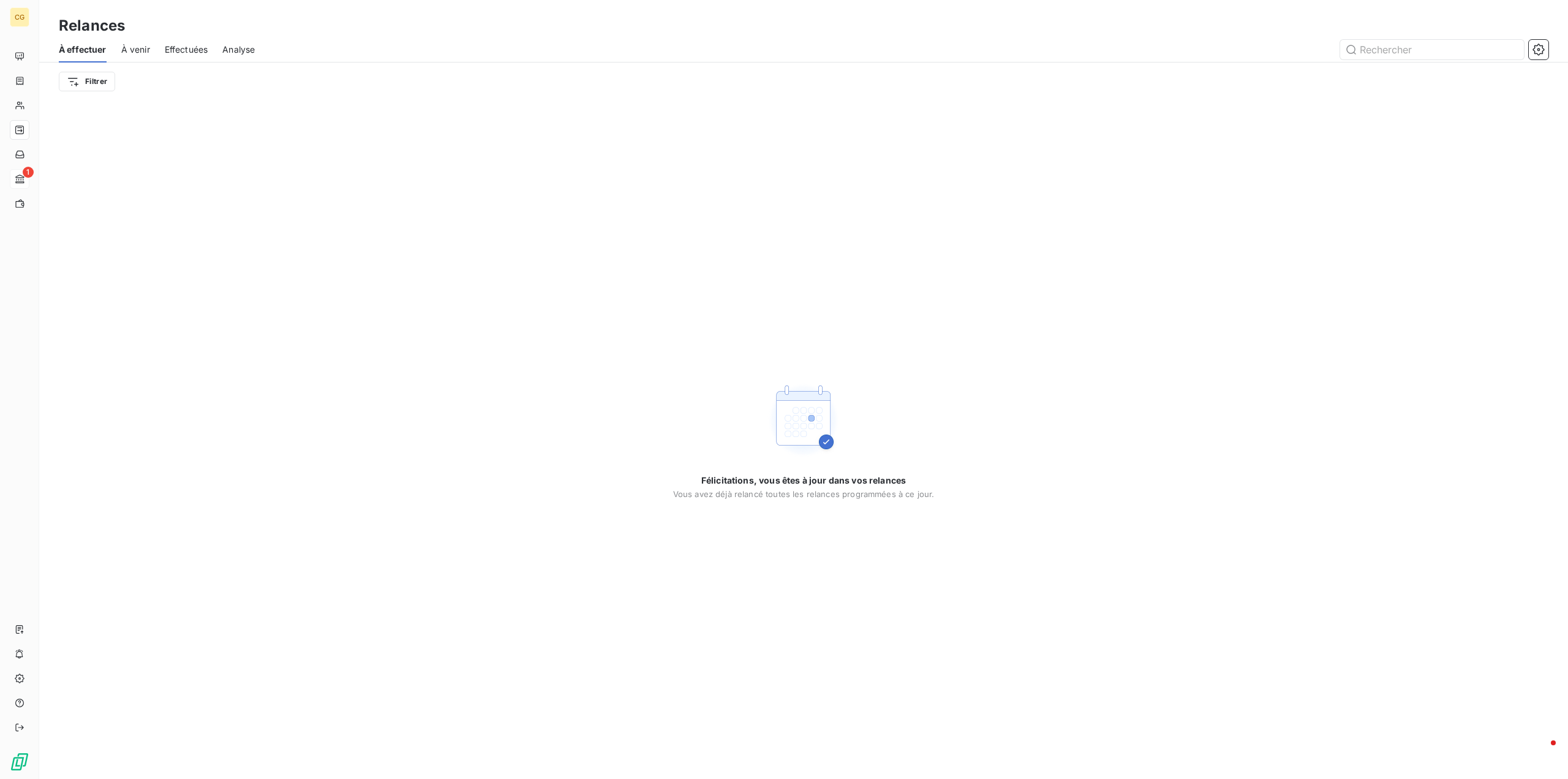
click at [92, 49] on span "À effectuer" at bounding box center [82, 49] width 48 height 12
click at [133, 49] on span "À venir" at bounding box center [135, 49] width 28 height 12
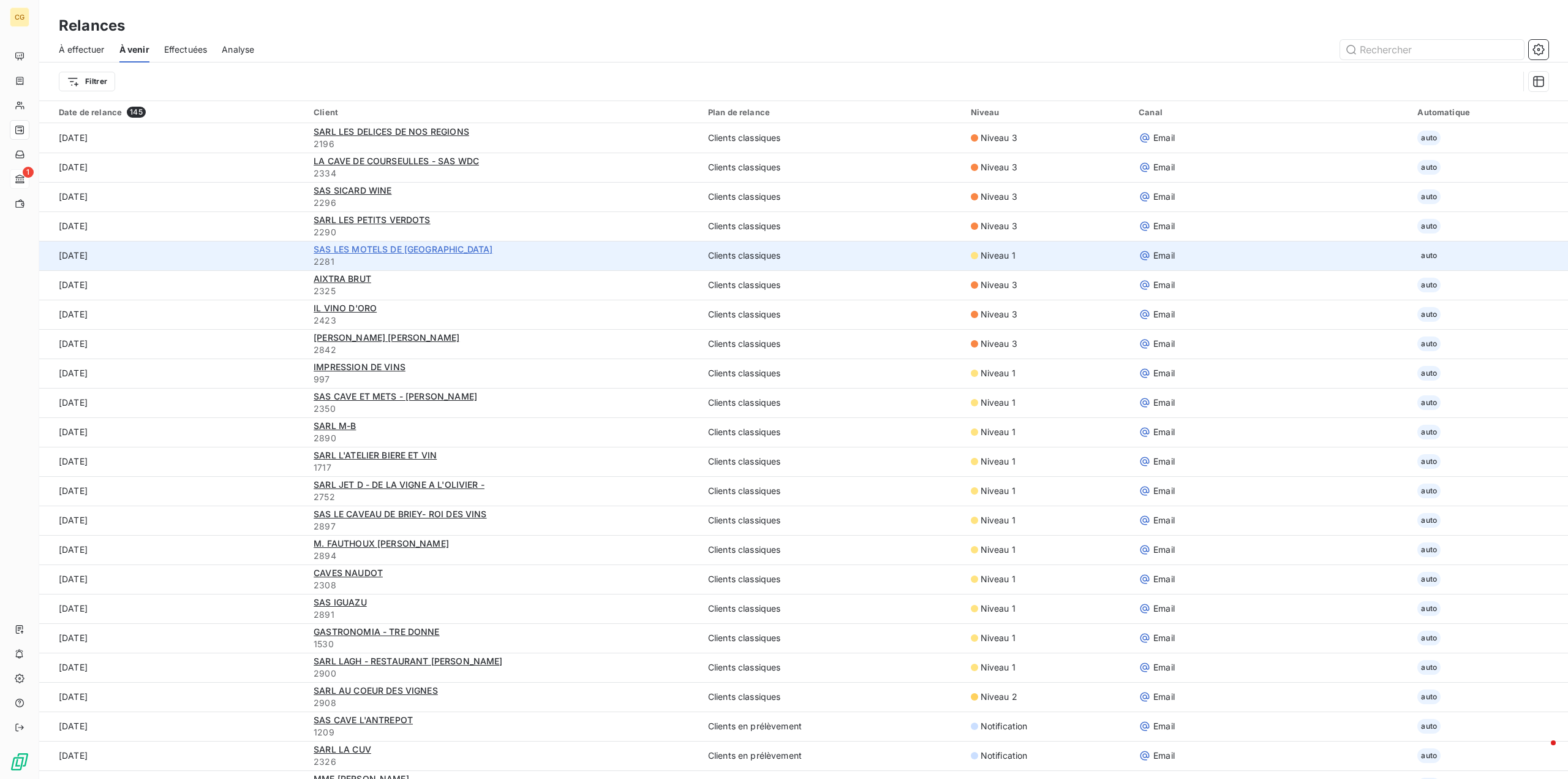
click at [410, 250] on span "SAS LES MOTELS DE [GEOGRAPHIC_DATA]" at bounding box center [403, 249] width 179 height 11
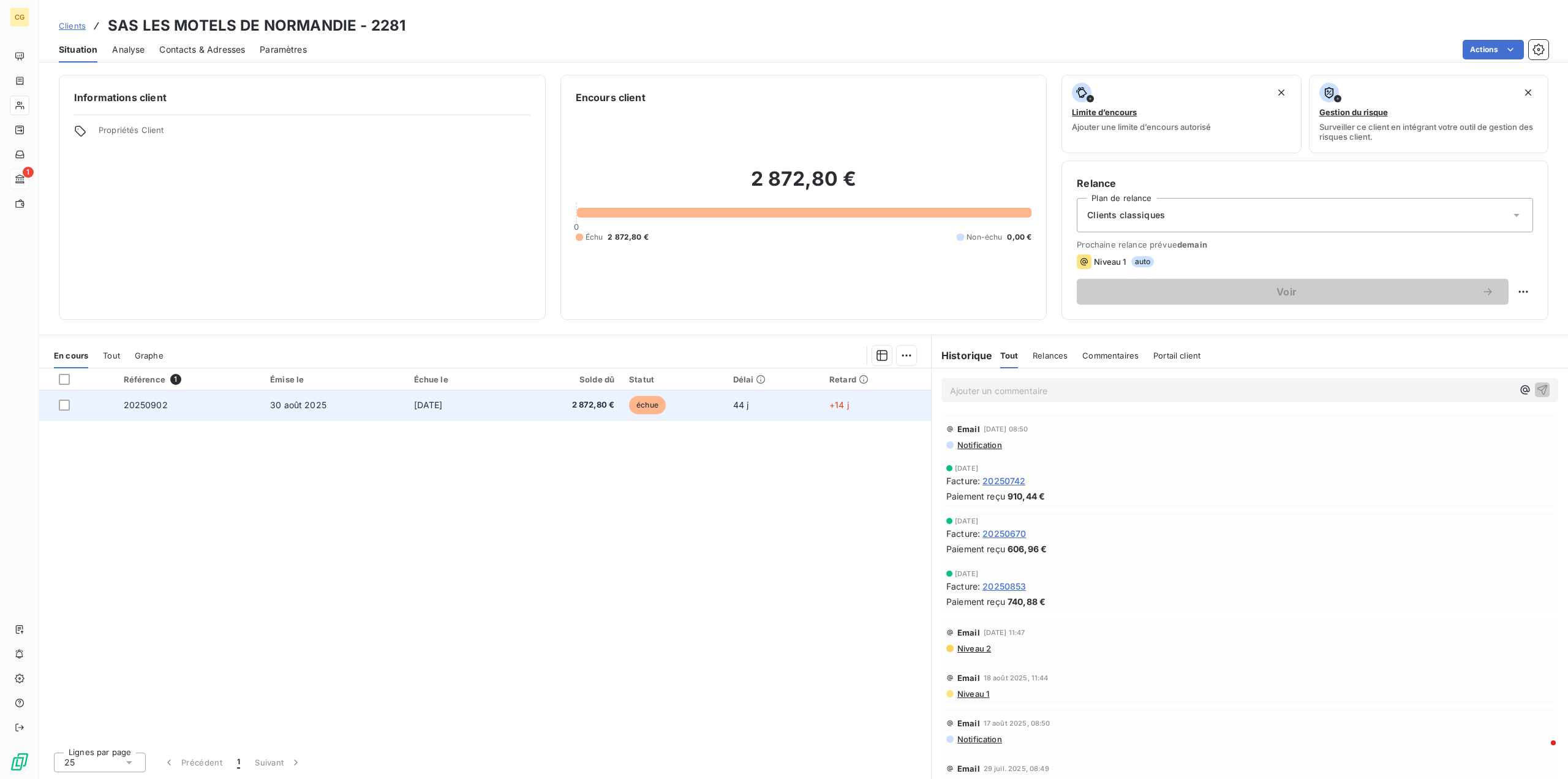
click at [289, 402] on span "30 août 2025" at bounding box center [298, 405] width 56 height 11
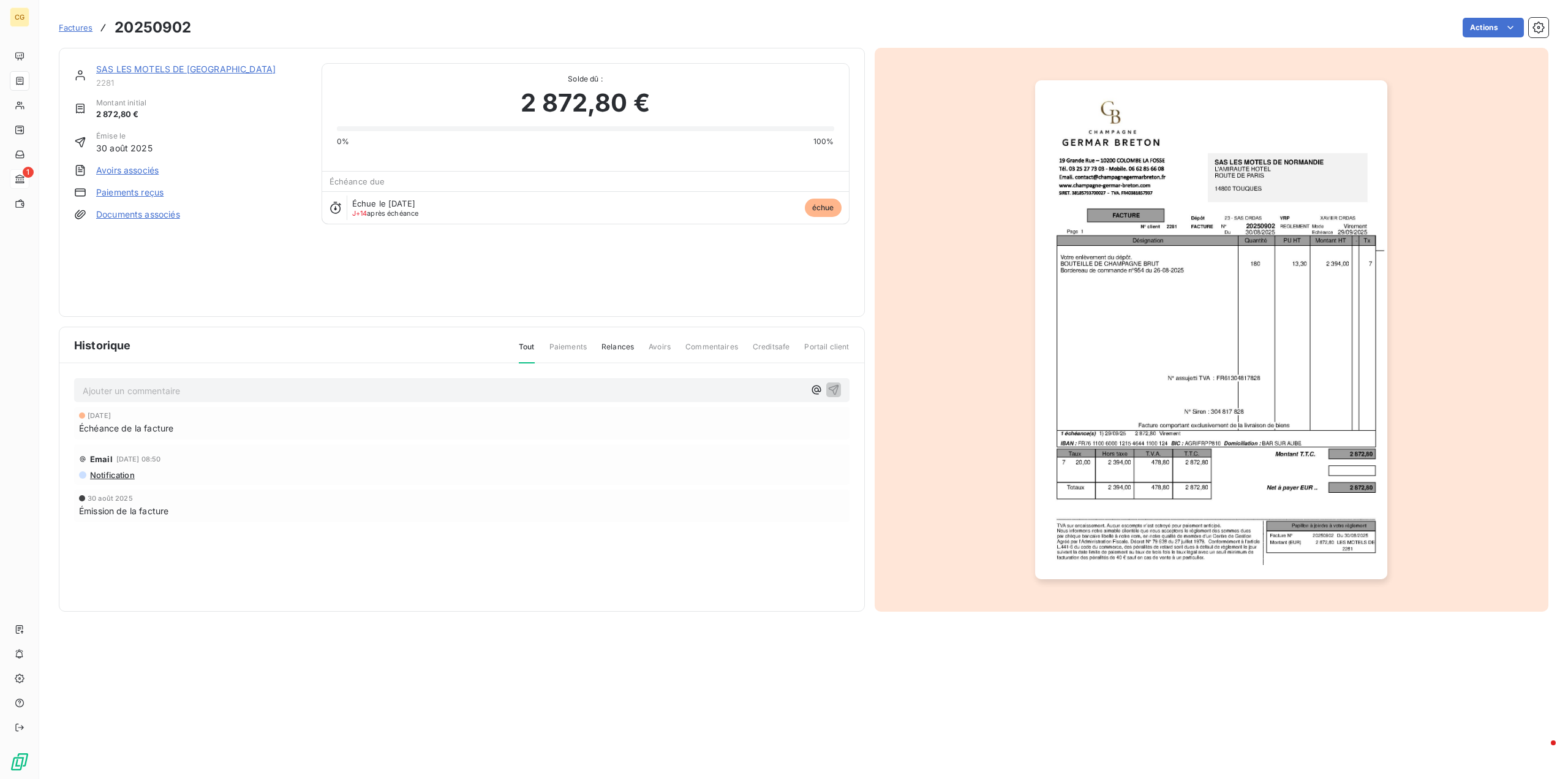
click at [135, 217] on link "Documents associés" at bounding box center [138, 214] width 84 height 12
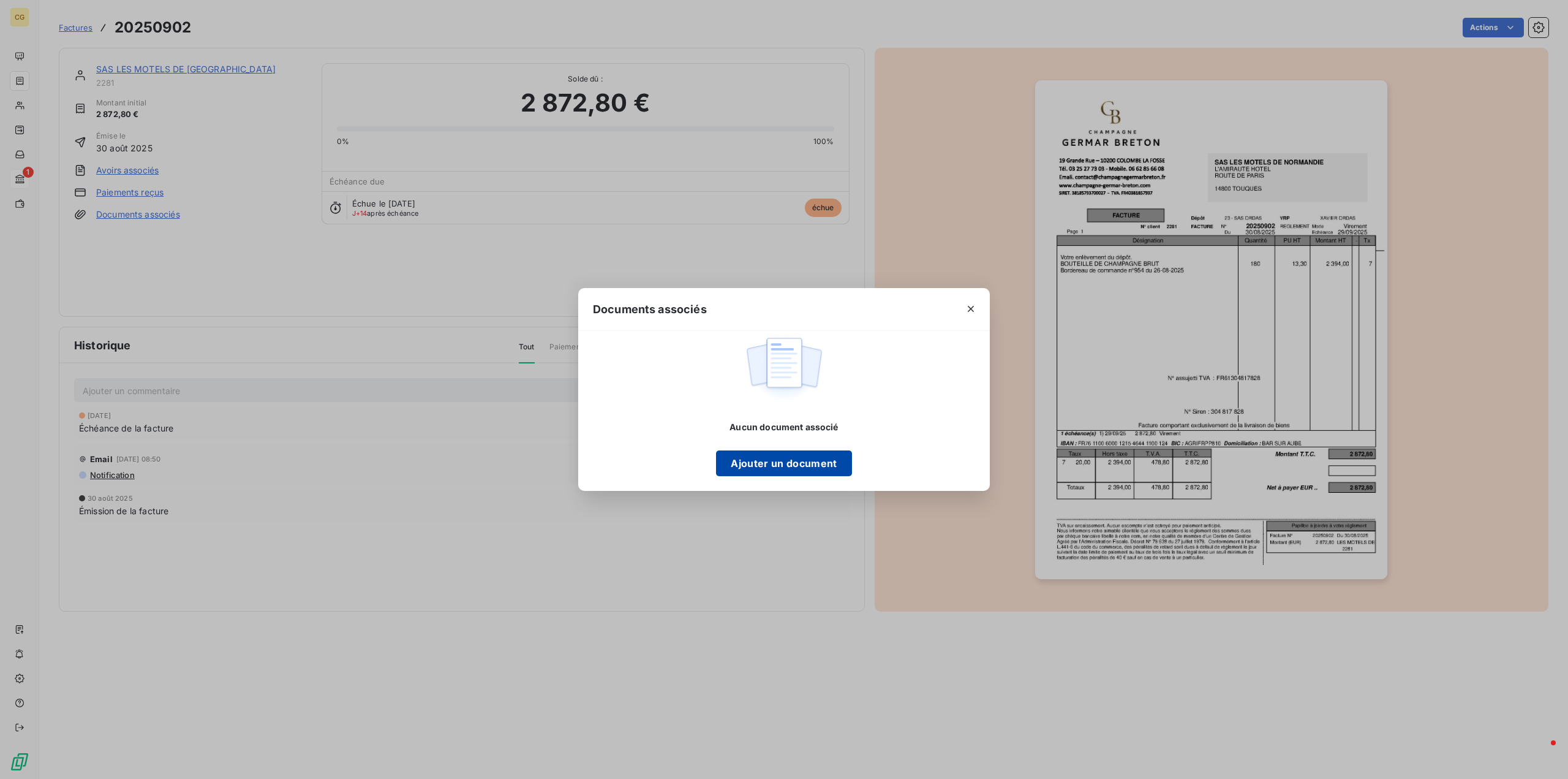
click at [804, 463] on button "Ajouter un document" at bounding box center [784, 462] width 136 height 25
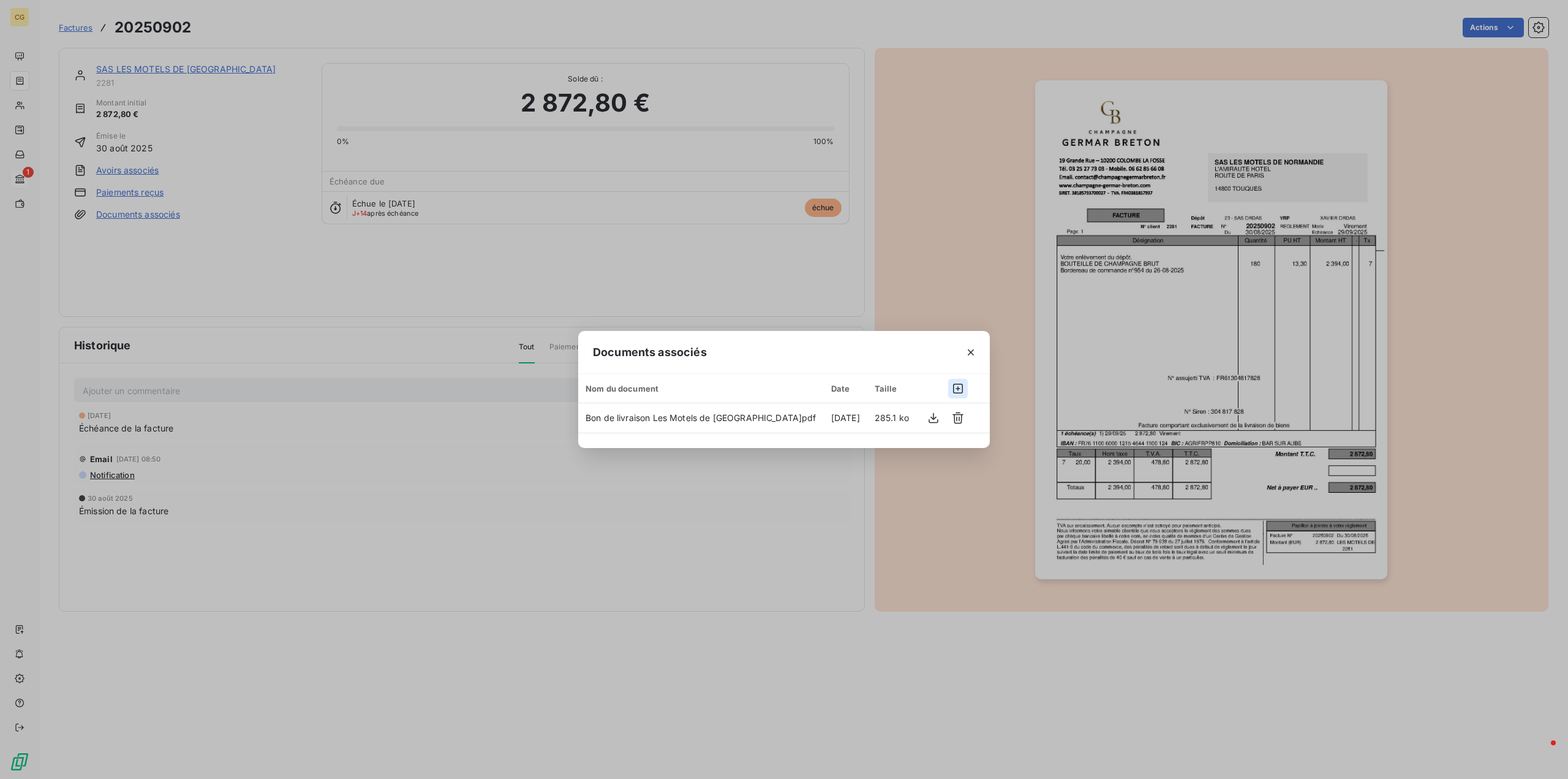
click at [959, 389] on icon "button" at bounding box center [957, 388] width 10 height 10
click at [971, 351] on icon "button" at bounding box center [970, 352] width 12 height 12
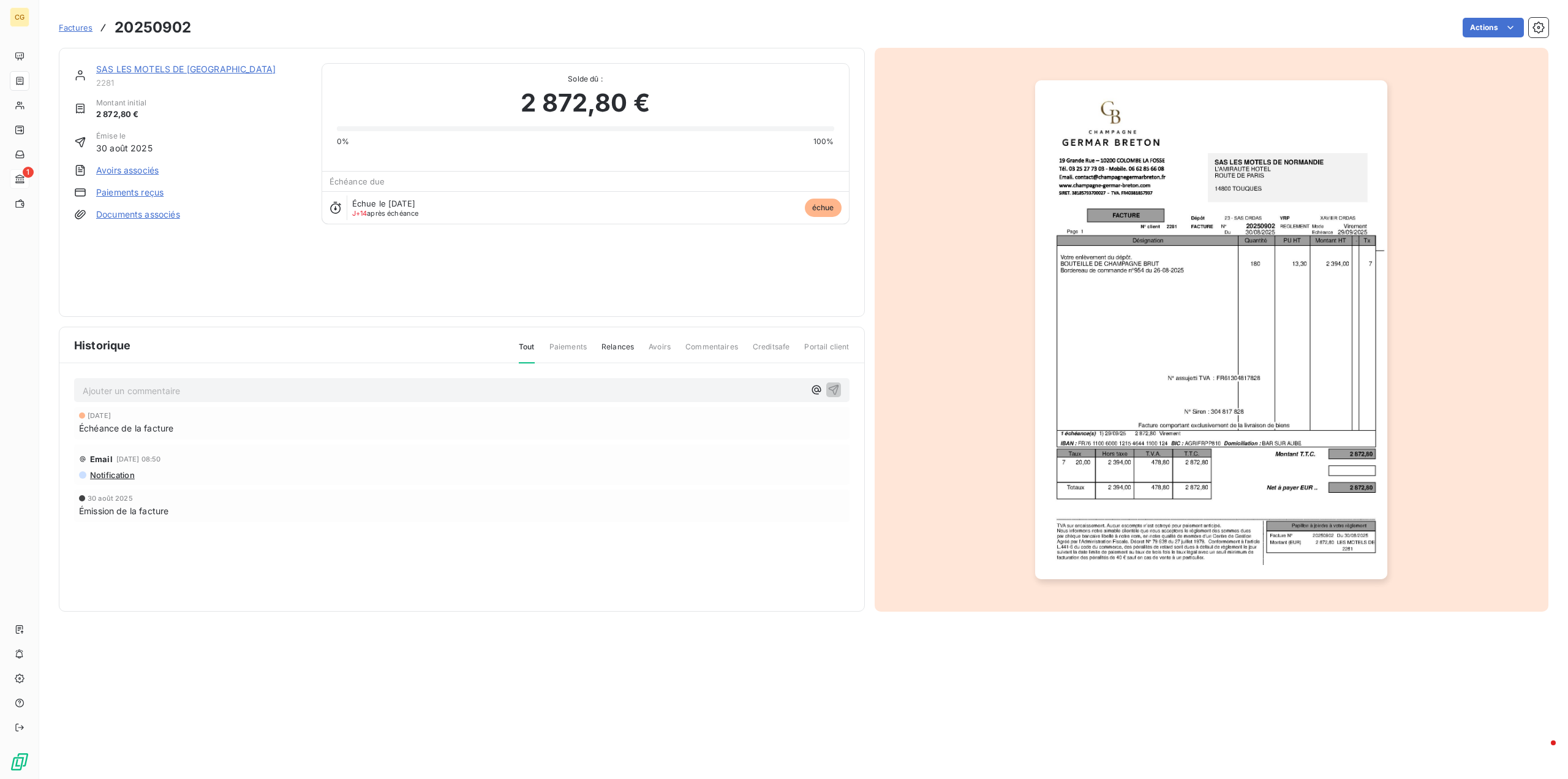
click at [145, 213] on link "Documents associés" at bounding box center [138, 214] width 84 height 12
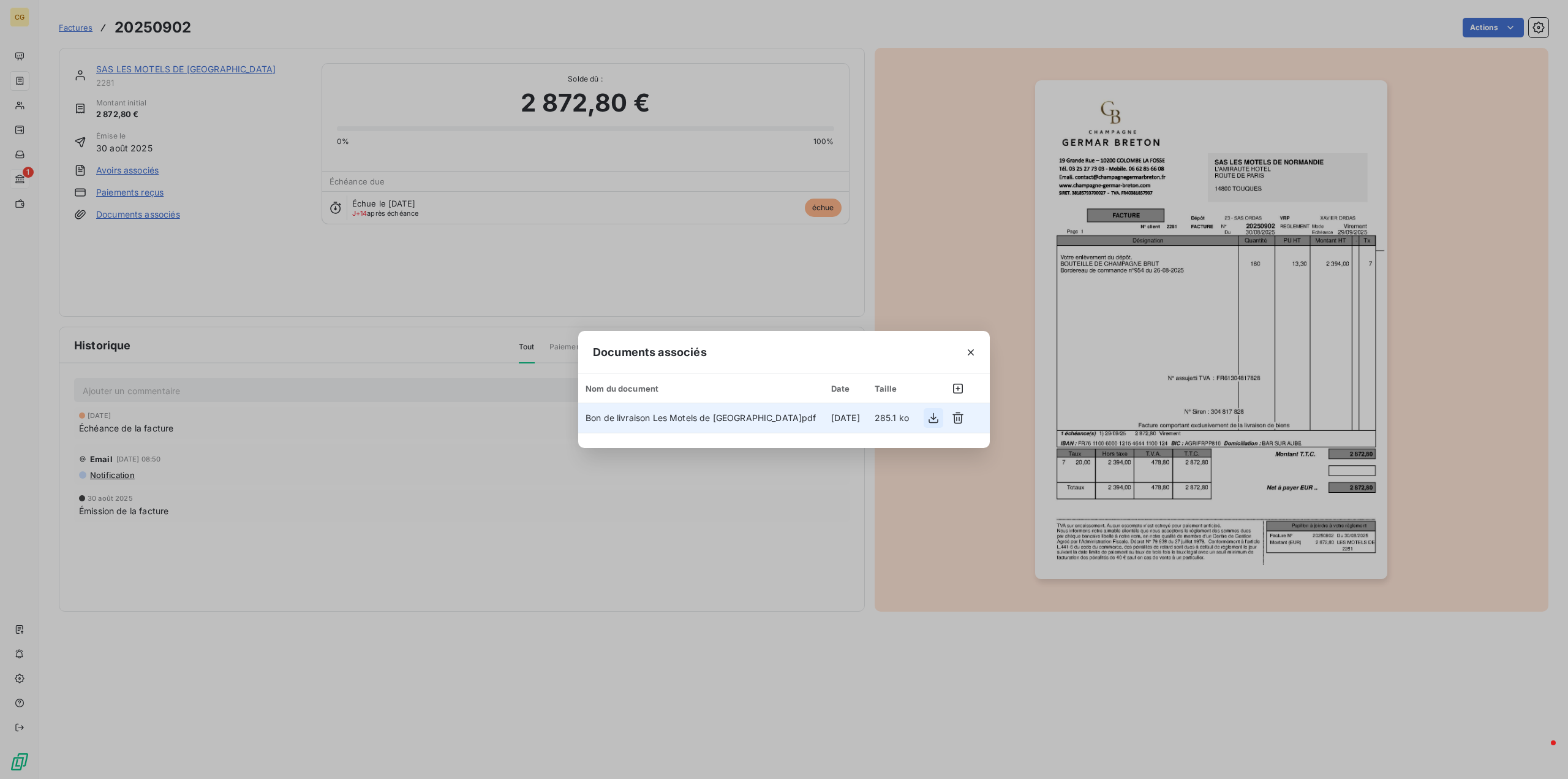
click at [933, 417] on icon "button" at bounding box center [933, 418] width 10 height 11
click at [970, 351] on icon "button" at bounding box center [970, 352] width 6 height 6
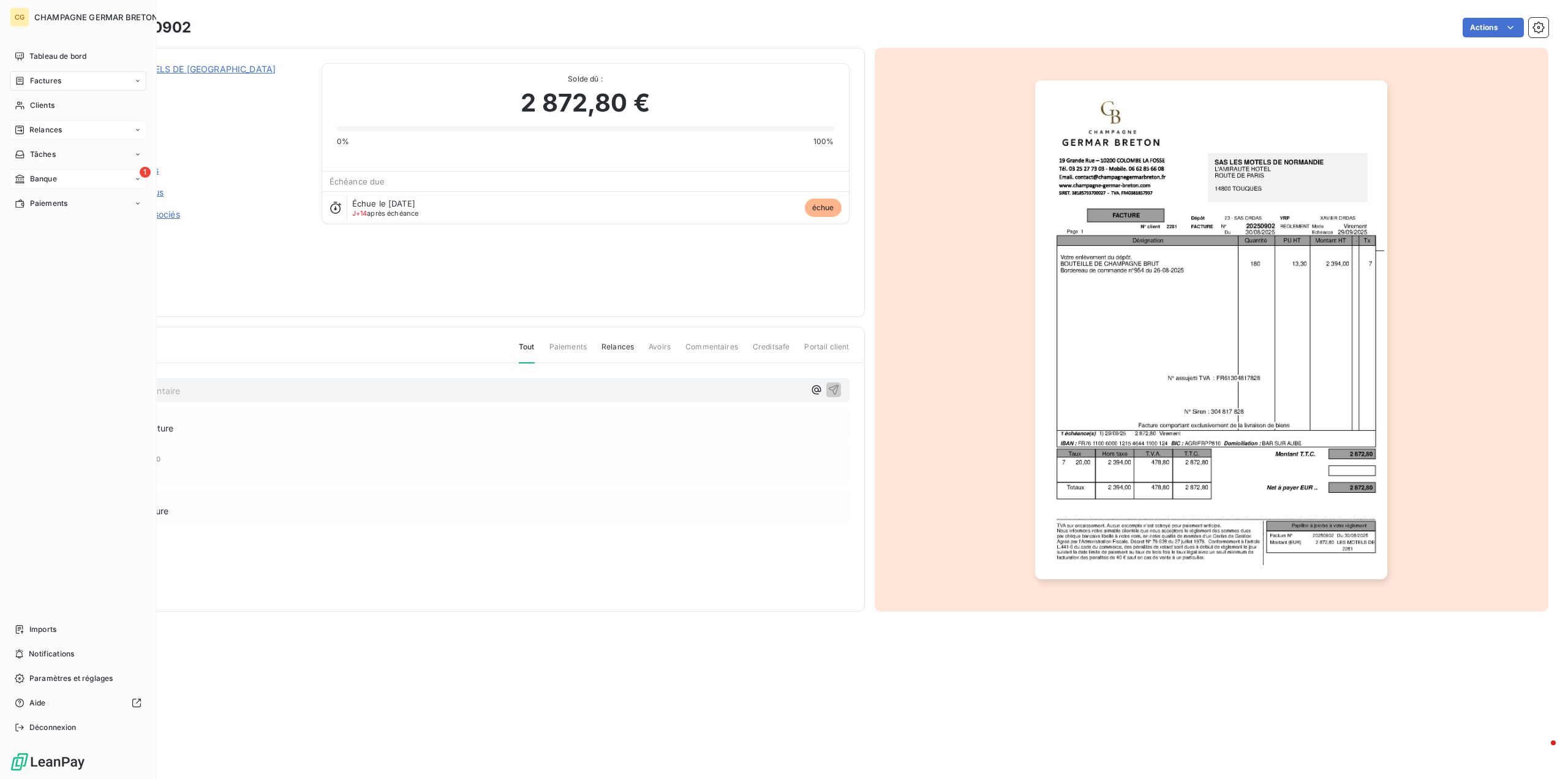
click at [44, 129] on span "Relances" at bounding box center [45, 129] width 32 height 11
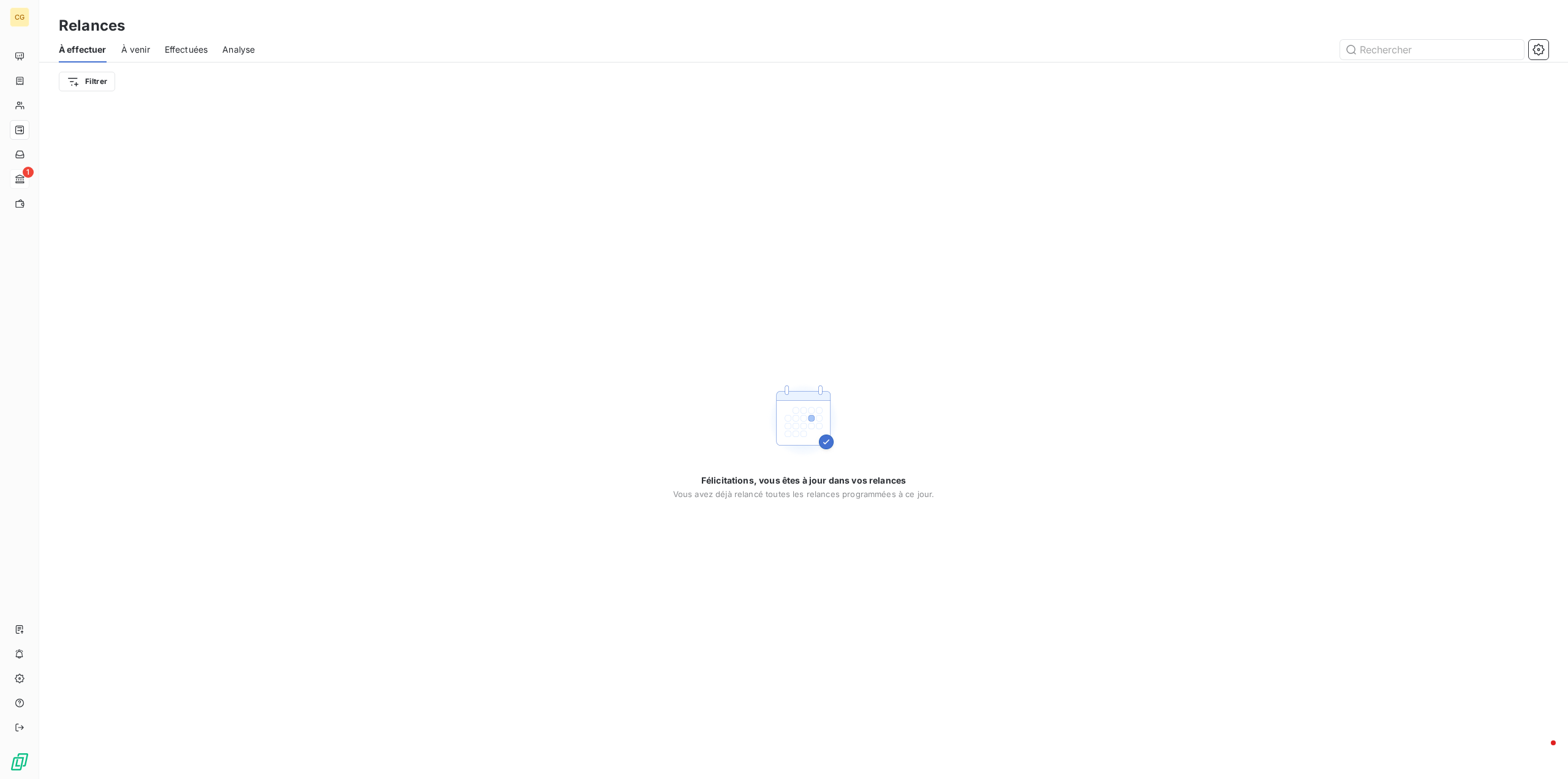
click at [144, 50] on span "À venir" at bounding box center [135, 49] width 28 height 12
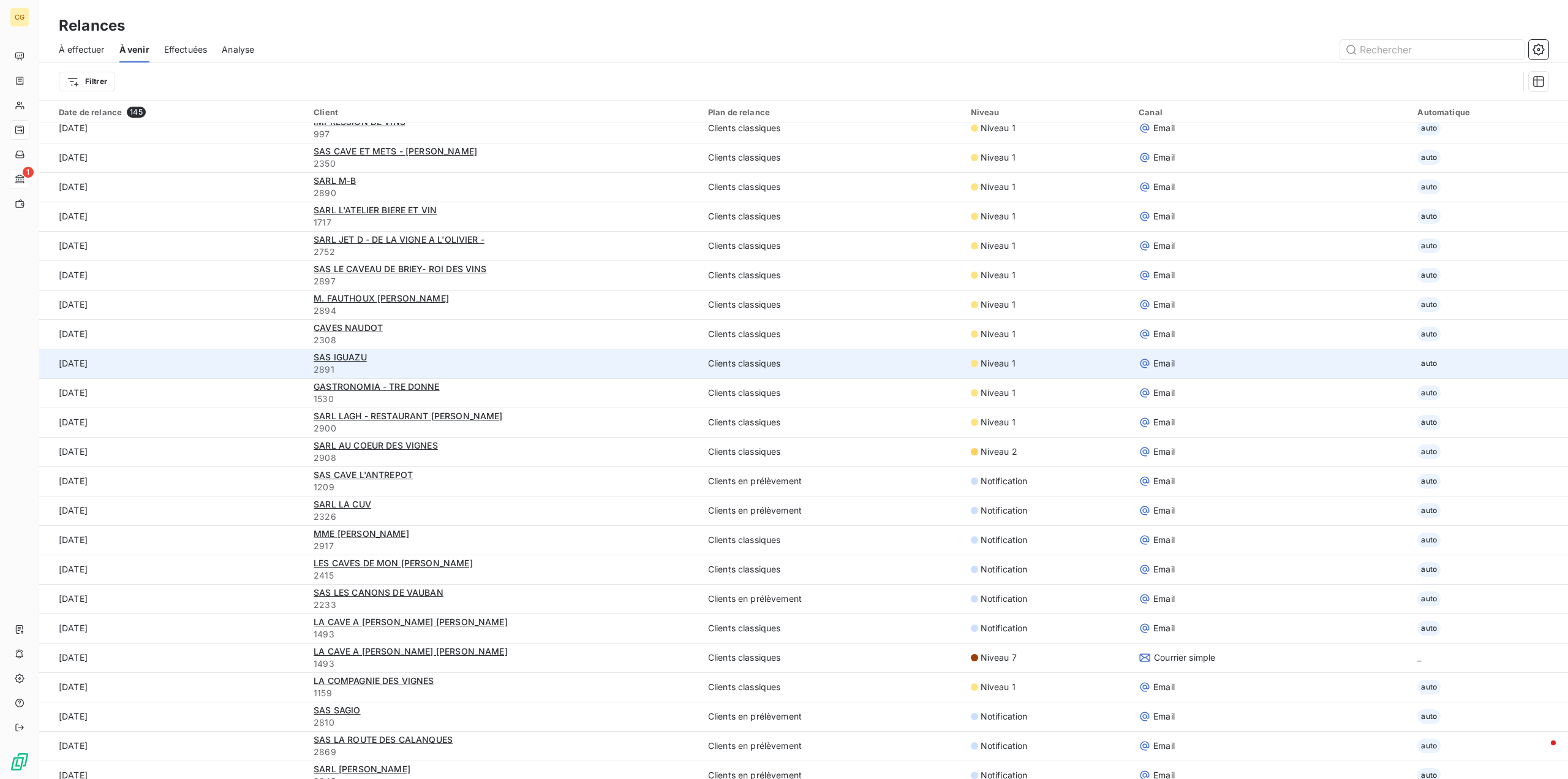
scroll to position [307, 0]
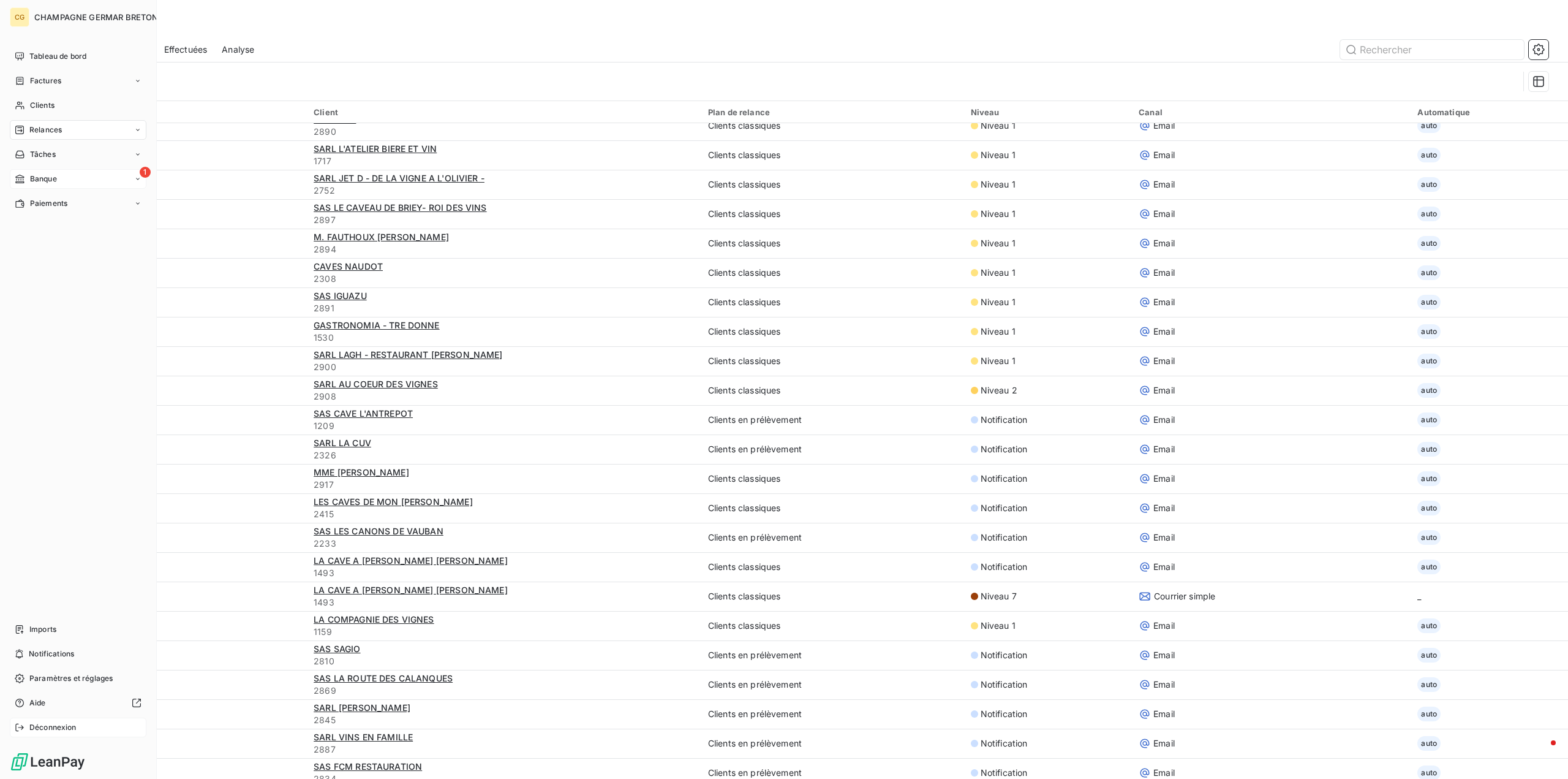
click at [43, 724] on span "Déconnexion" at bounding box center [52, 727] width 47 height 11
